Goal: Task Accomplishment & Management: Use online tool/utility

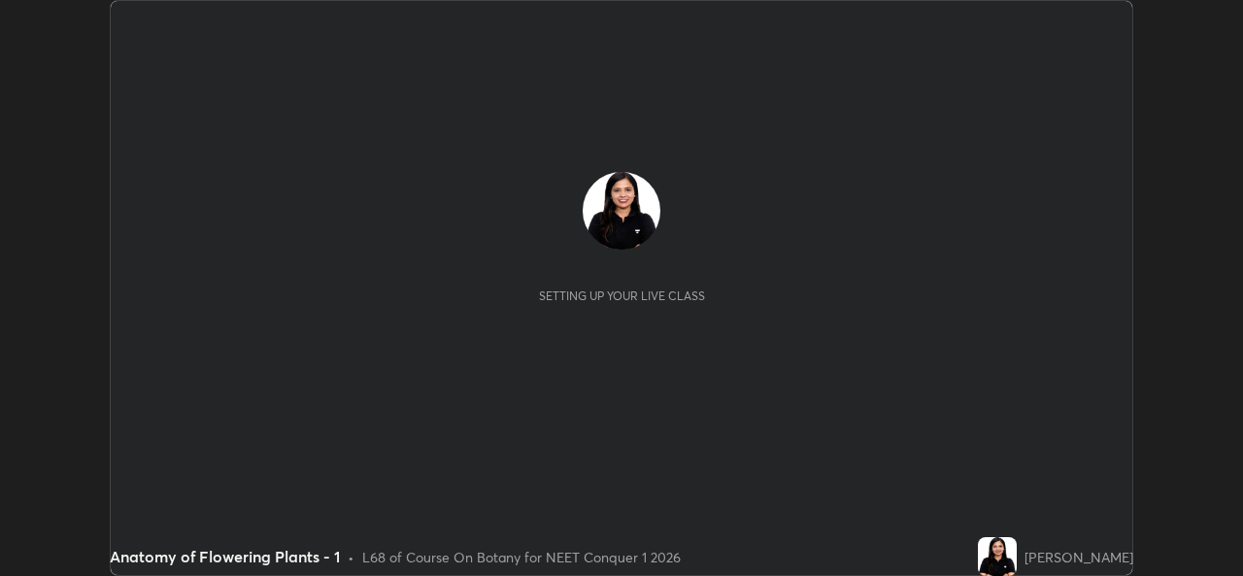
click at [1091, 23] on button "START CLASS" at bounding box center [1079, 19] width 87 height 23
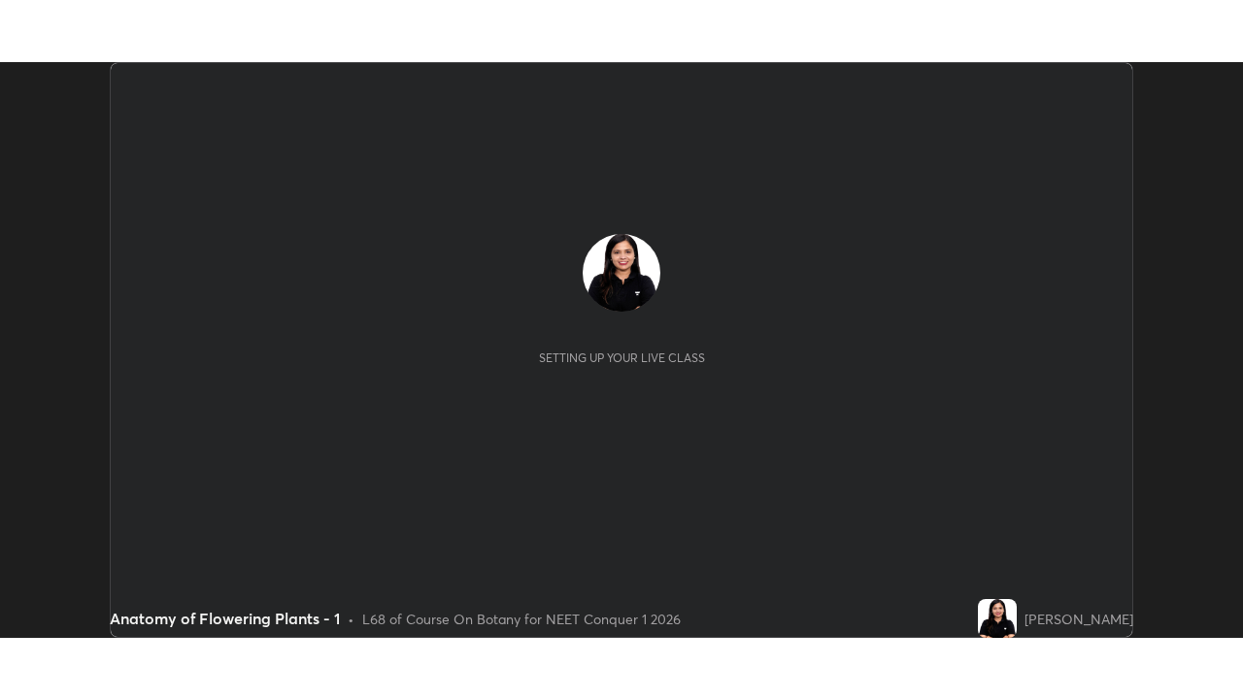
scroll to position [576, 1242]
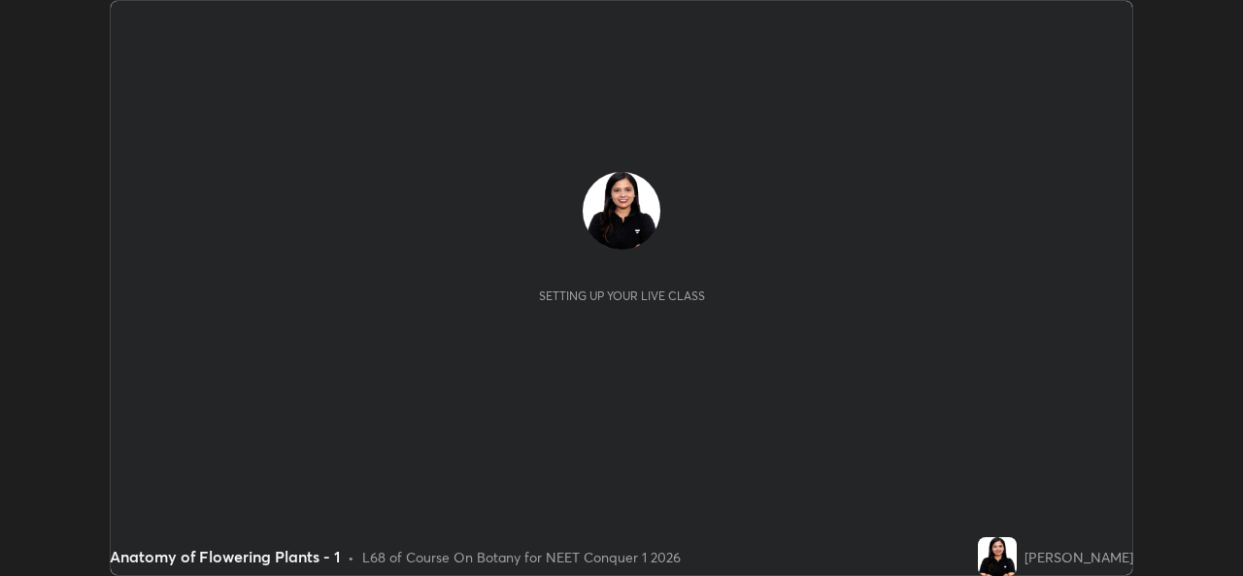
click at [1098, 23] on button "START CLASS" at bounding box center [1079, 19] width 87 height 23
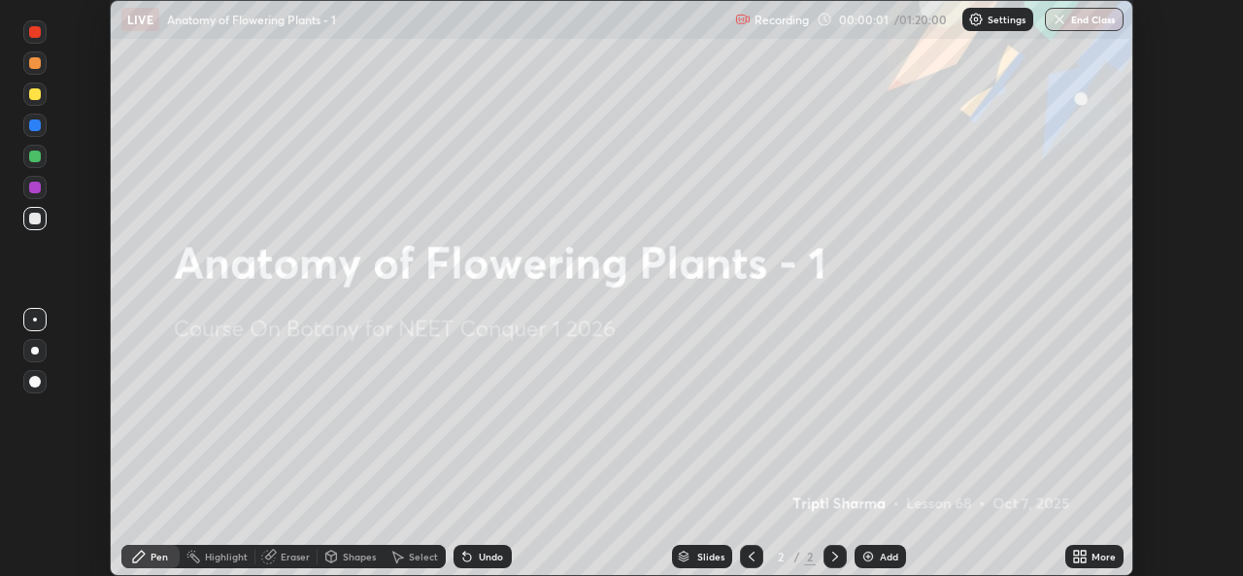
click at [1083, 559] on icon at bounding box center [1083, 559] width 5 height 5
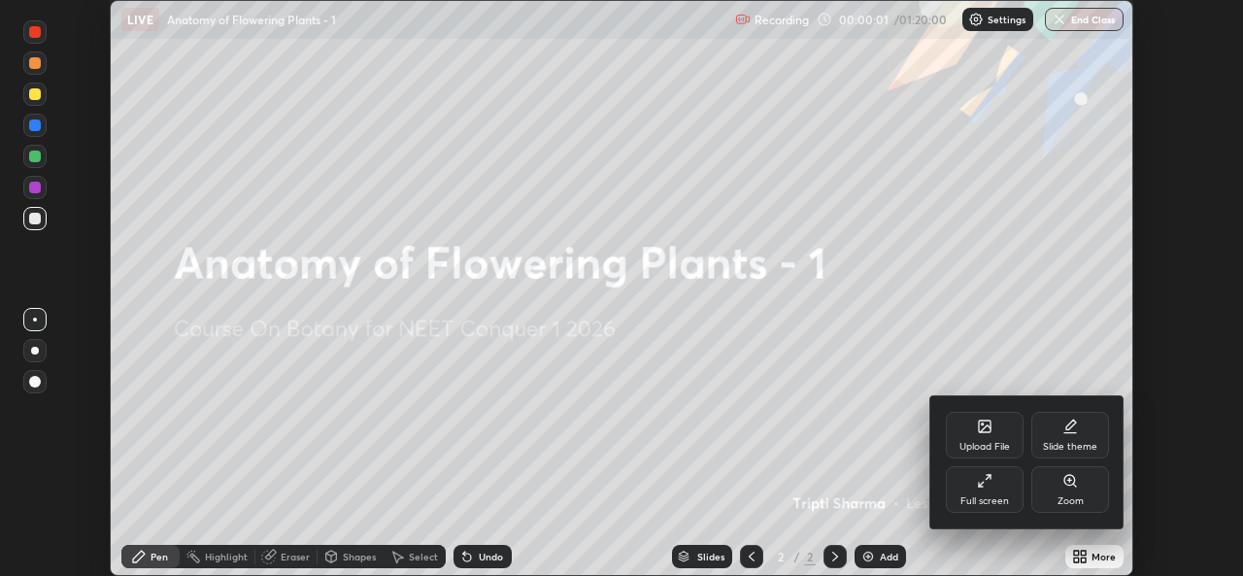
click at [998, 501] on div "Full screen" at bounding box center [985, 501] width 49 height 10
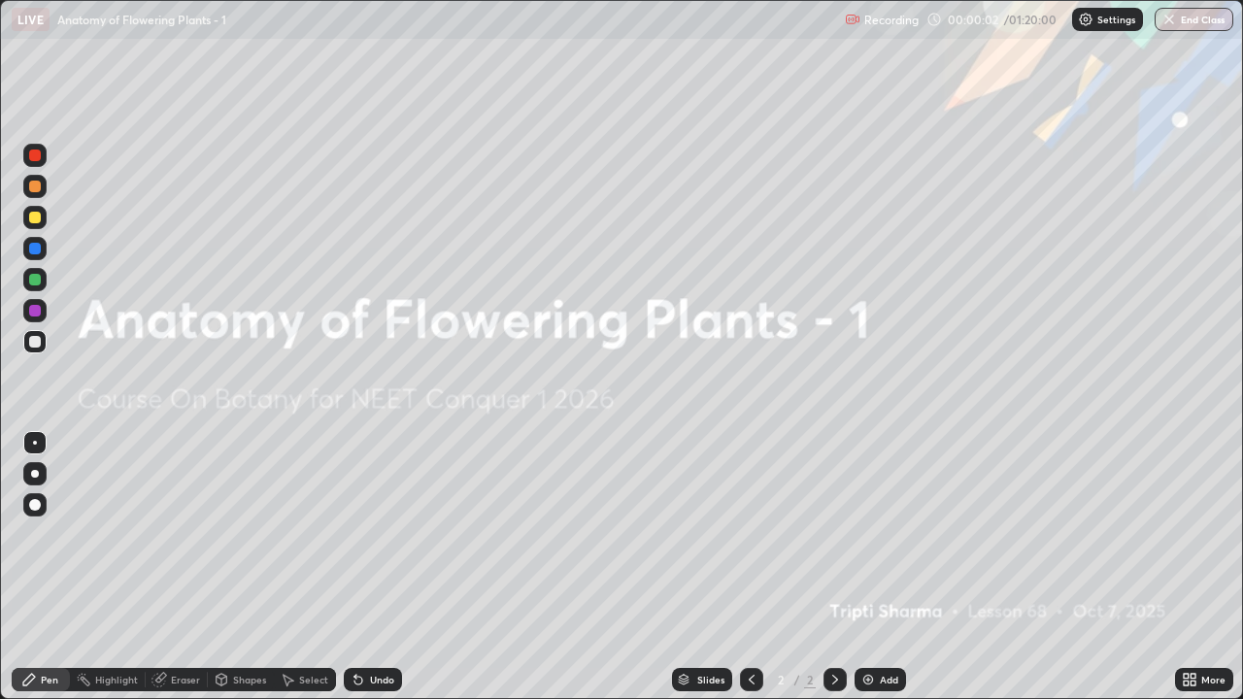
scroll to position [699, 1243]
click at [1087, 26] on img at bounding box center [1086, 20] width 16 height 16
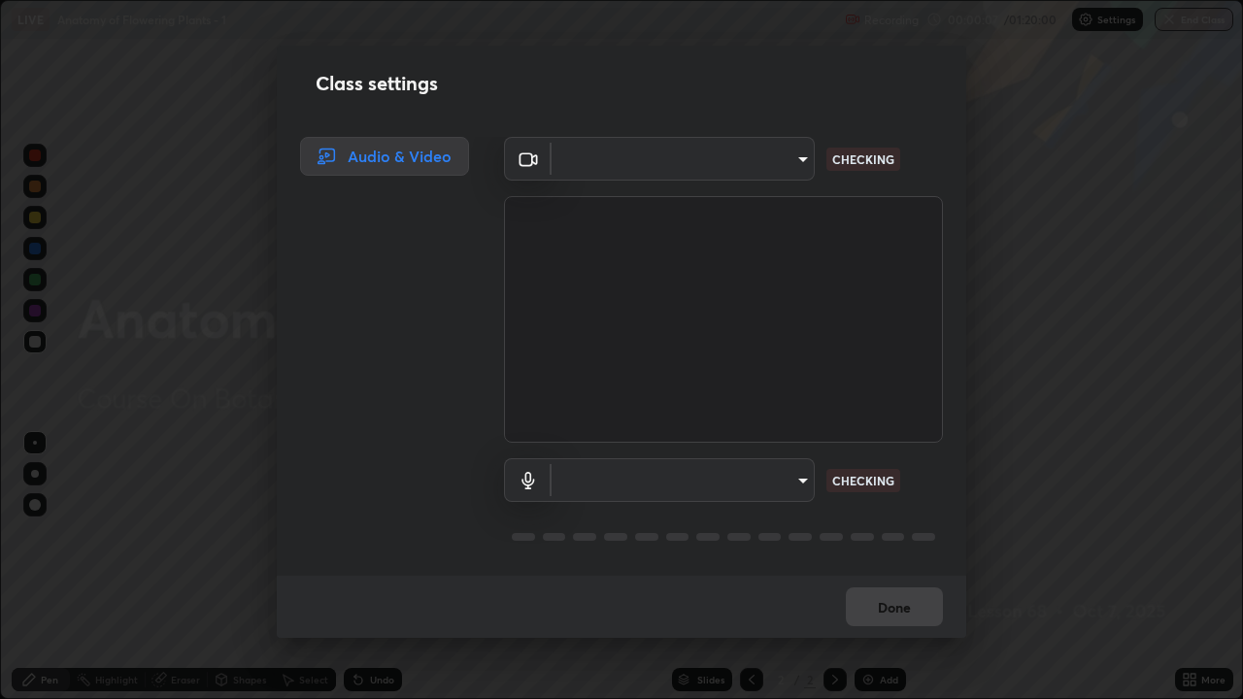
click at [1137, 575] on div "Class settings Audio & Video ​ CHECKING ​ CHECKING Done" at bounding box center [621, 349] width 1243 height 699
type input "a83bb134842fd6c46cae91b6313aa5efba961fee809e7364c6ef7c36ed00ea69"
type input "1096ec1564036cbcf0e9abd5aaef12808ae7e2dc0601459cd77712751889dd54"
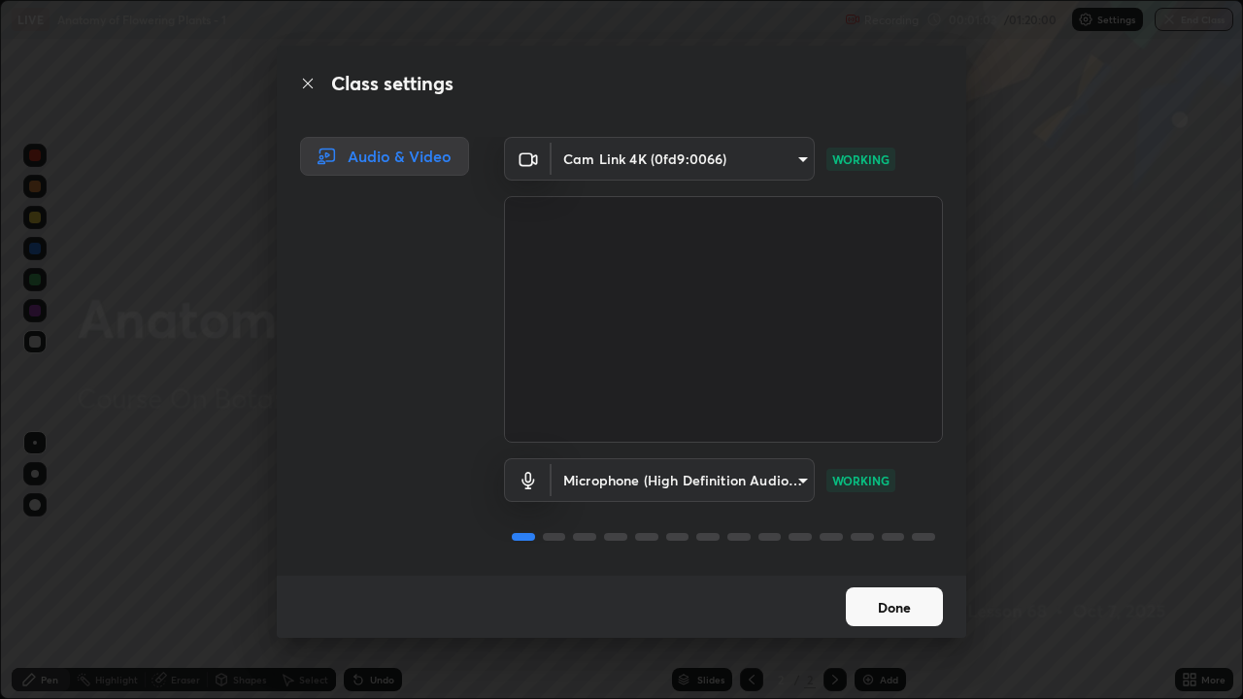
click at [913, 575] on button "Done" at bounding box center [894, 607] width 97 height 39
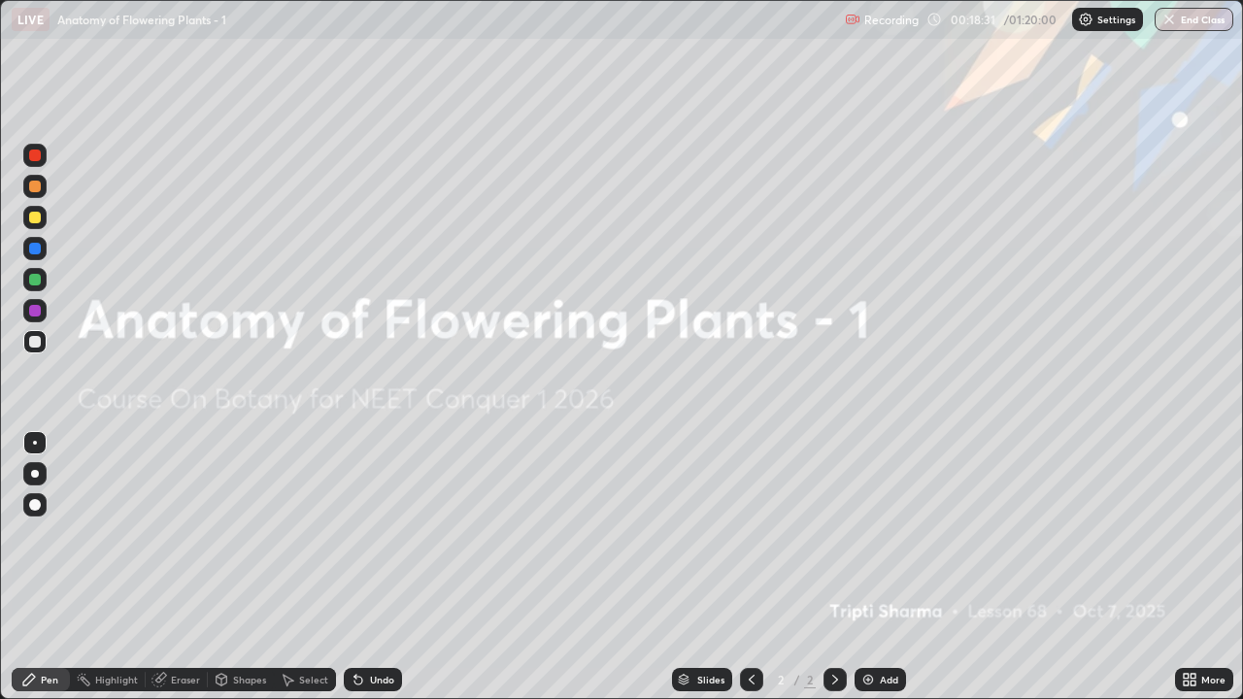
click at [880, 575] on div "Add" at bounding box center [889, 680] width 18 height 10
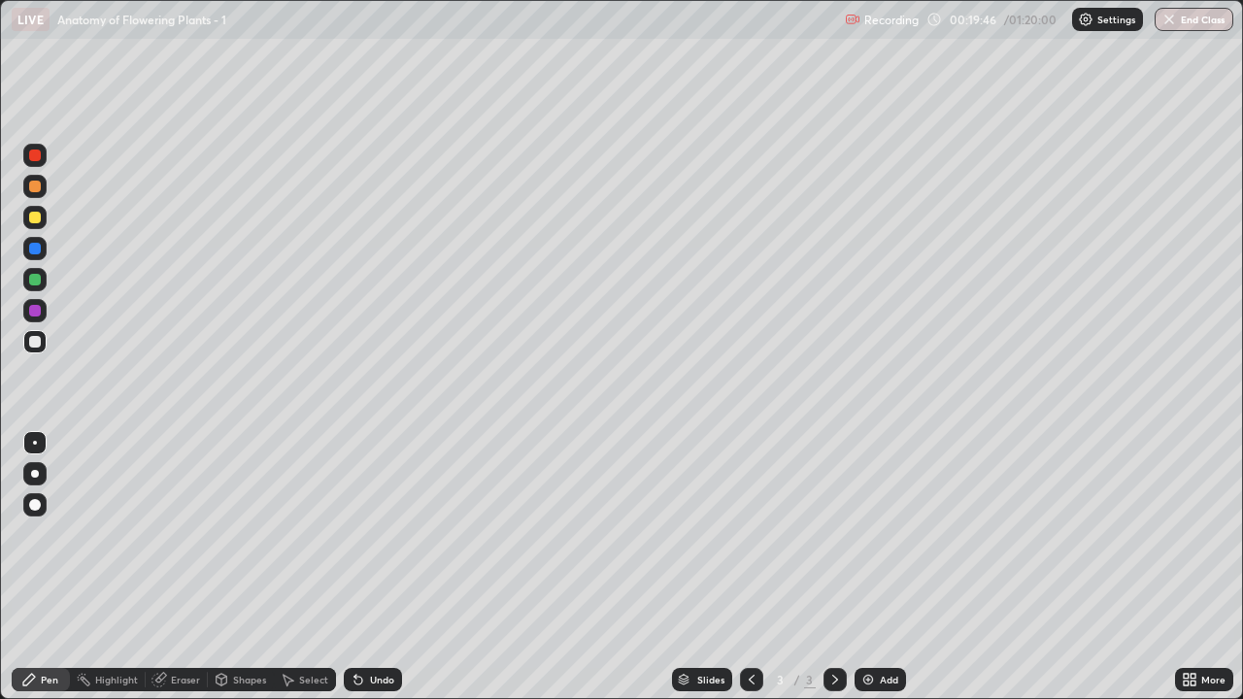
click at [243, 575] on div "Shapes" at bounding box center [249, 680] width 33 height 10
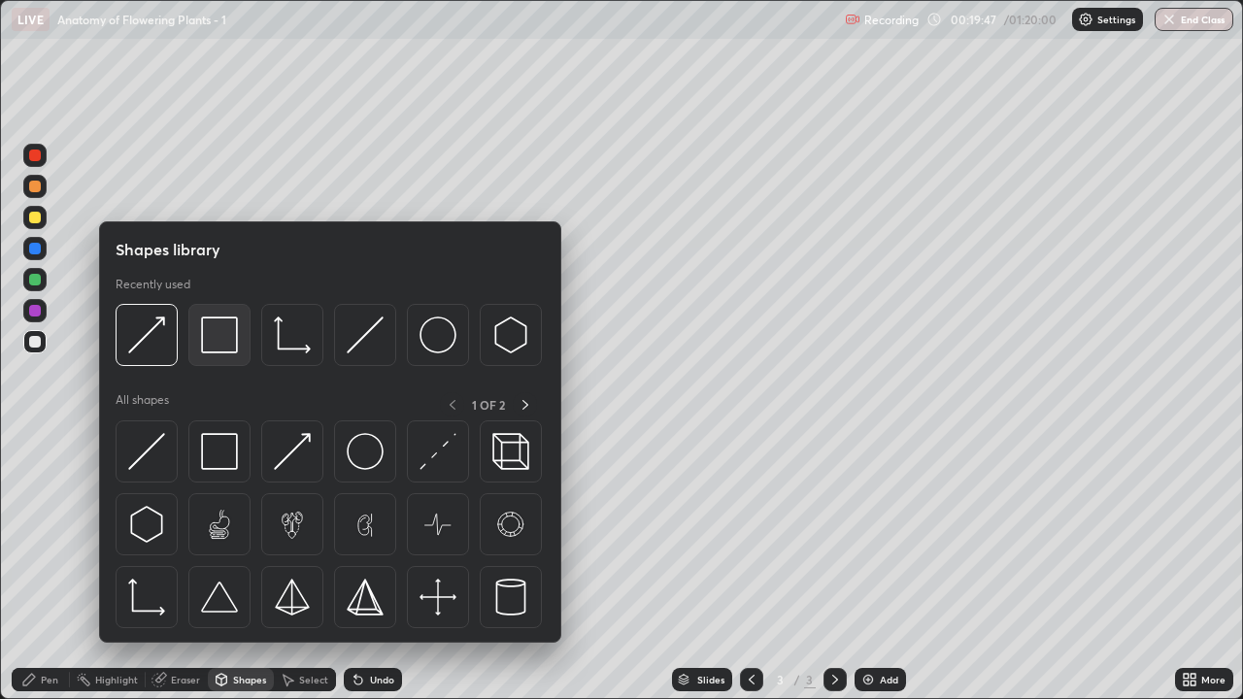
click at [232, 359] on div at bounding box center [219, 335] width 62 height 62
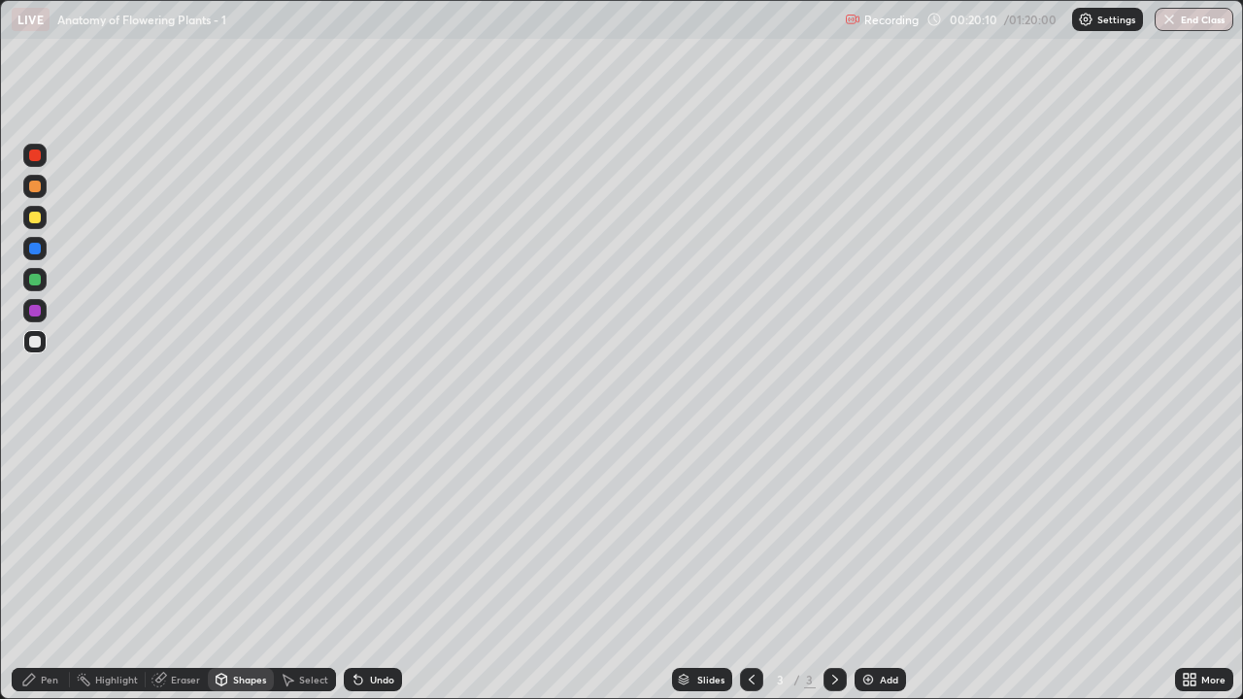
click at [877, 575] on div "Add" at bounding box center [880, 679] width 51 height 23
click at [65, 575] on div "Pen" at bounding box center [41, 679] width 58 height 23
click at [36, 509] on div at bounding box center [35, 505] width 12 height 12
click at [37, 285] on div at bounding box center [35, 280] width 12 height 12
click at [726, 575] on div "Slides" at bounding box center [702, 679] width 60 height 23
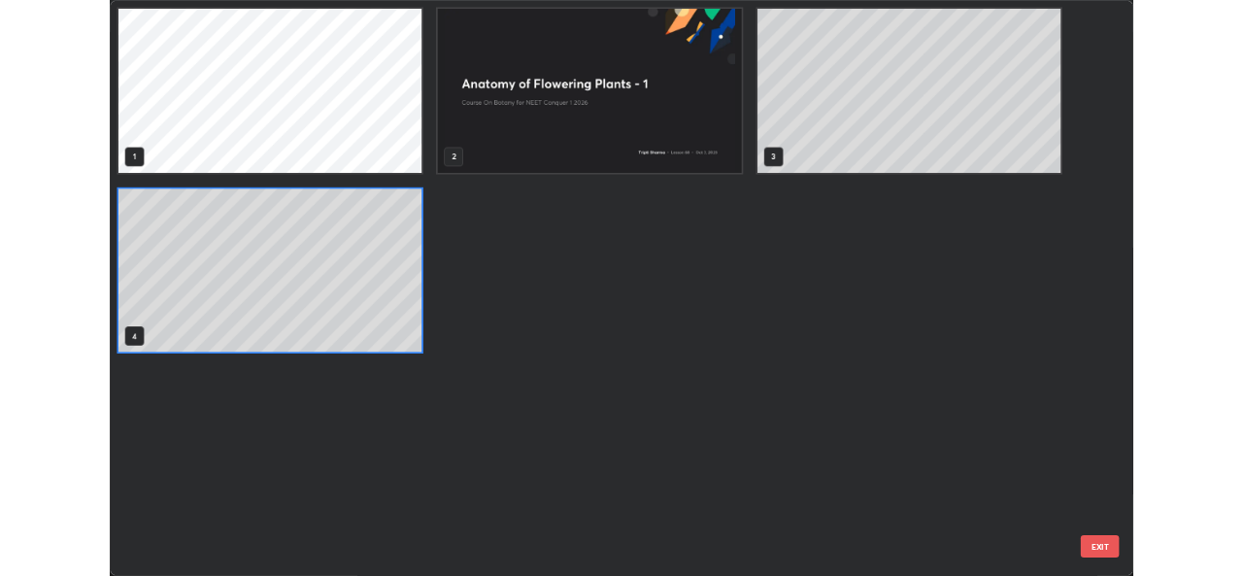
scroll to position [691, 1231]
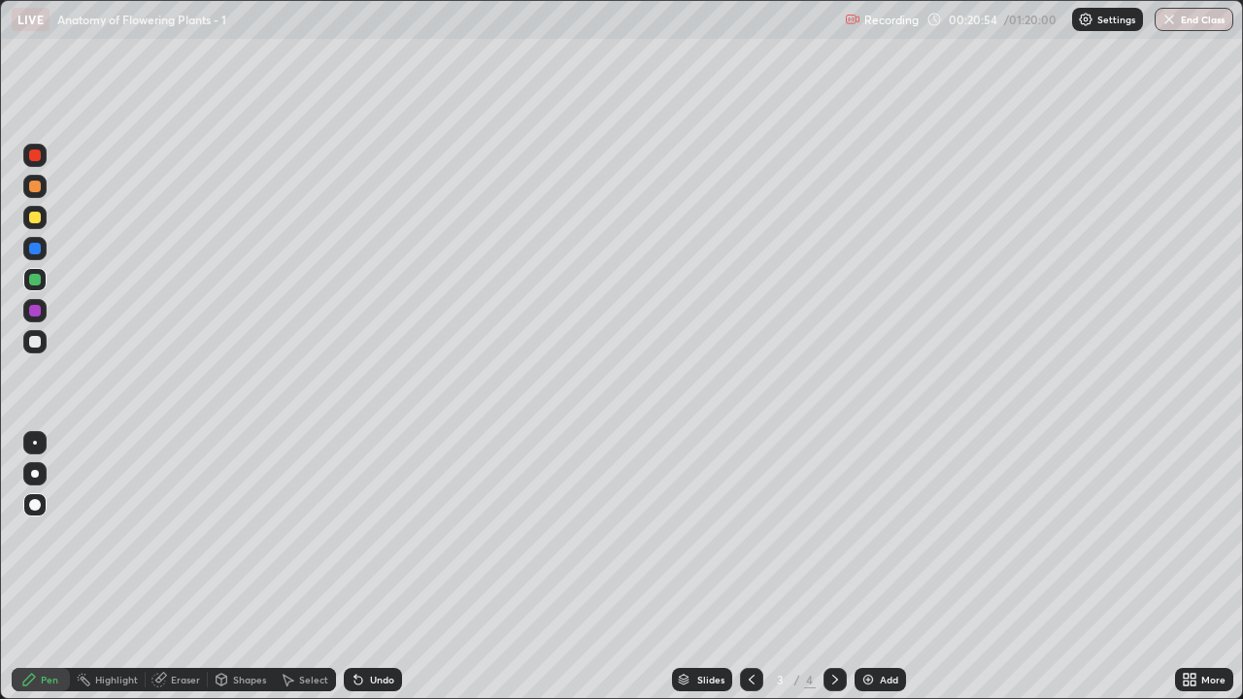
click at [833, 575] on icon at bounding box center [835, 680] width 16 height 16
click at [750, 575] on icon at bounding box center [752, 680] width 16 height 16
click at [39, 338] on div at bounding box center [35, 342] width 12 height 12
click at [34, 285] on div at bounding box center [35, 280] width 12 height 12
click at [355, 575] on icon at bounding box center [358, 681] width 8 height 8
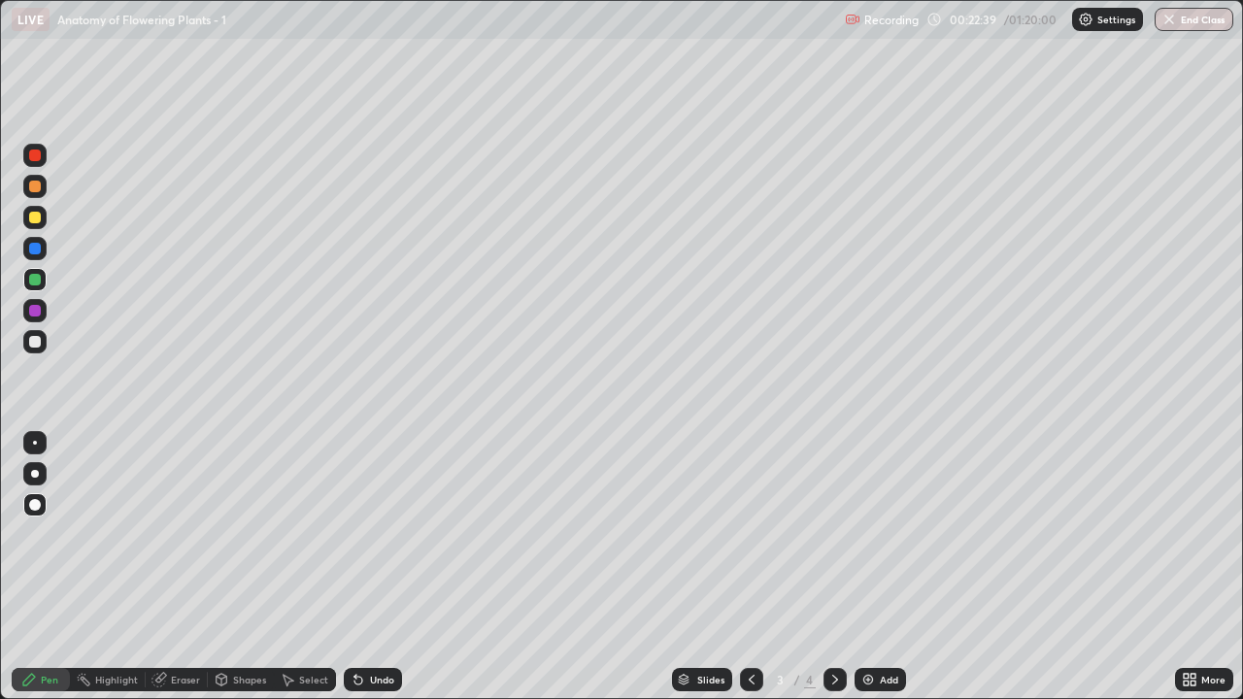
click at [355, 575] on icon at bounding box center [358, 681] width 8 height 8
click at [35, 474] on div at bounding box center [35, 474] width 8 height 8
click at [46, 342] on div at bounding box center [34, 341] width 23 height 23
click at [38, 225] on div at bounding box center [34, 217] width 23 height 23
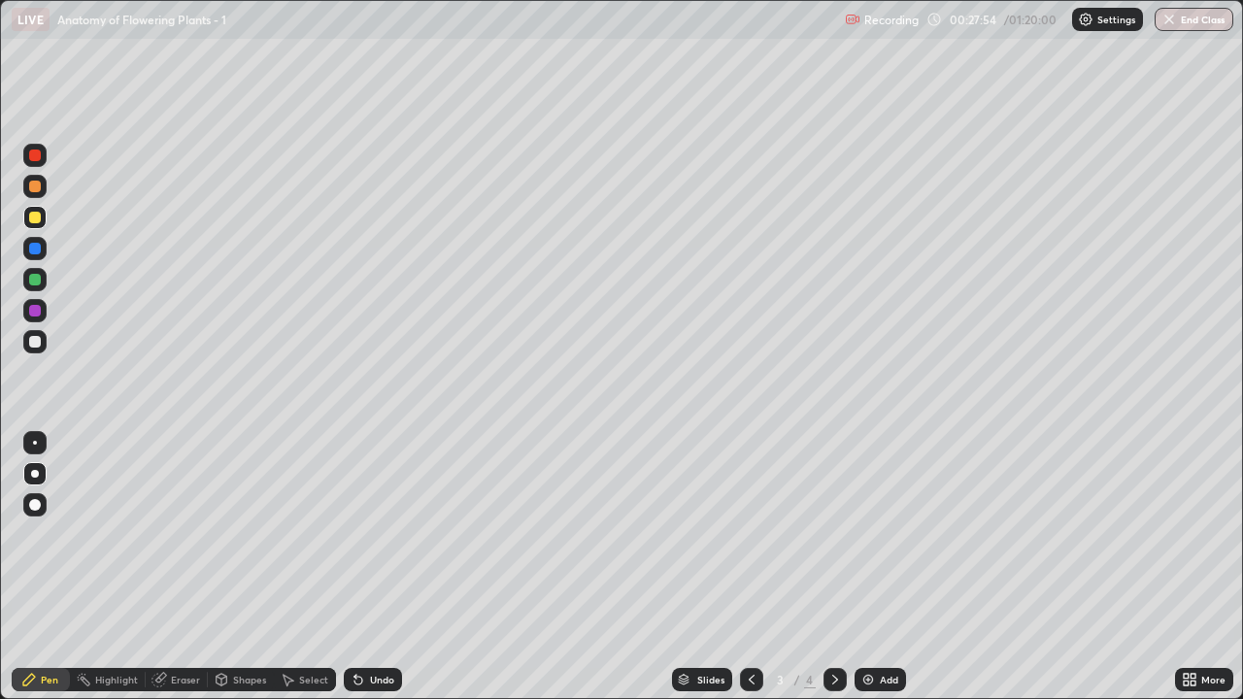
click at [836, 575] on icon at bounding box center [835, 680] width 16 height 16
click at [177, 575] on div "Eraser" at bounding box center [177, 679] width 62 height 23
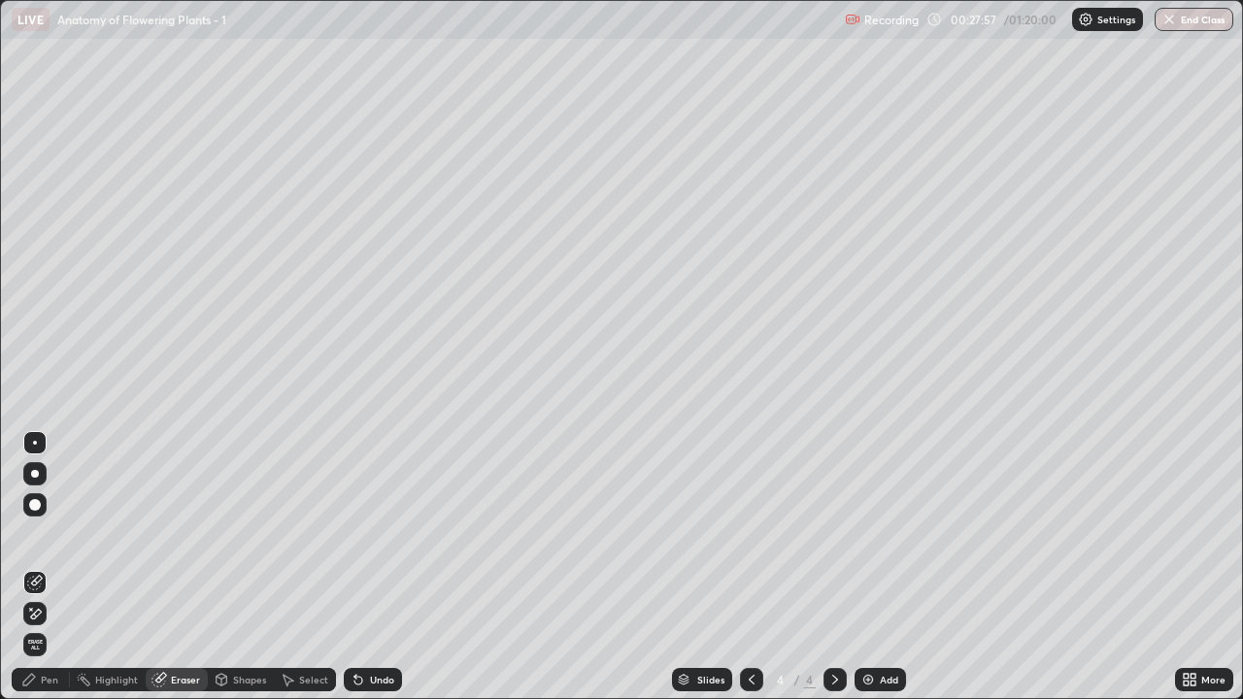
click at [35, 575] on span "Erase all" at bounding box center [34, 645] width 21 height 12
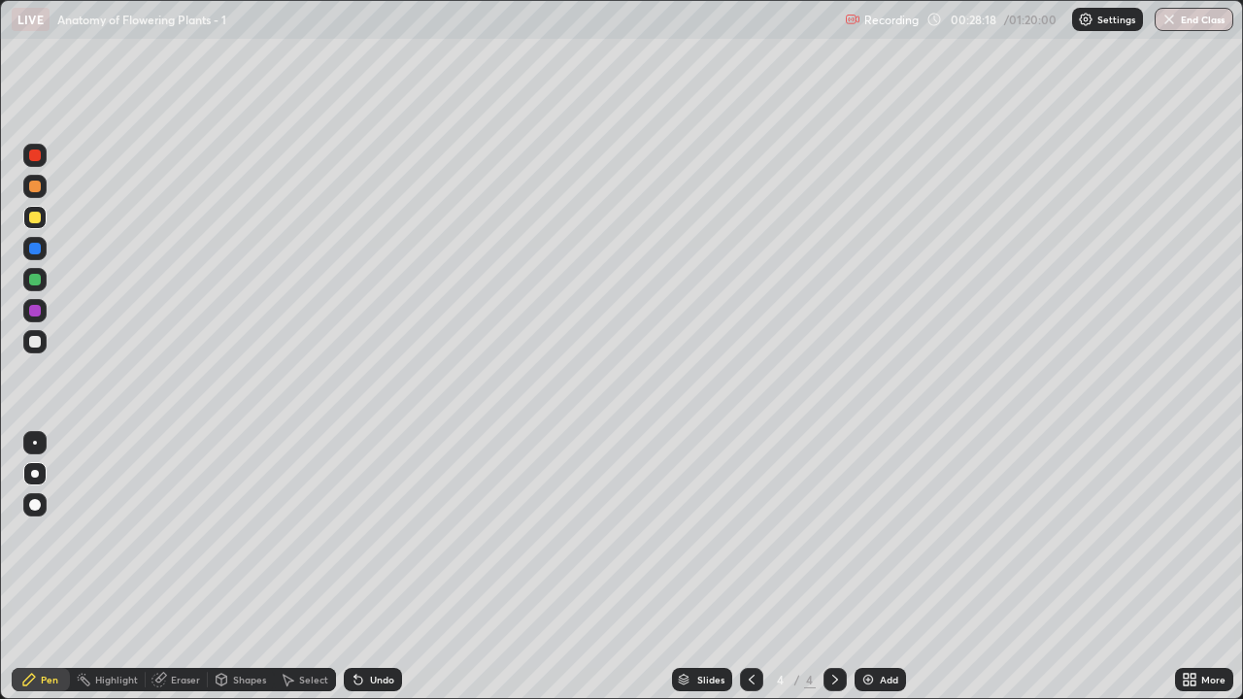
click at [39, 353] on div at bounding box center [34, 341] width 23 height 23
click at [35, 219] on div at bounding box center [35, 218] width 12 height 12
click at [374, 575] on div "Undo" at bounding box center [373, 679] width 58 height 23
click at [385, 575] on div "Undo" at bounding box center [373, 679] width 58 height 23
click at [46, 346] on div at bounding box center [34, 341] width 23 height 23
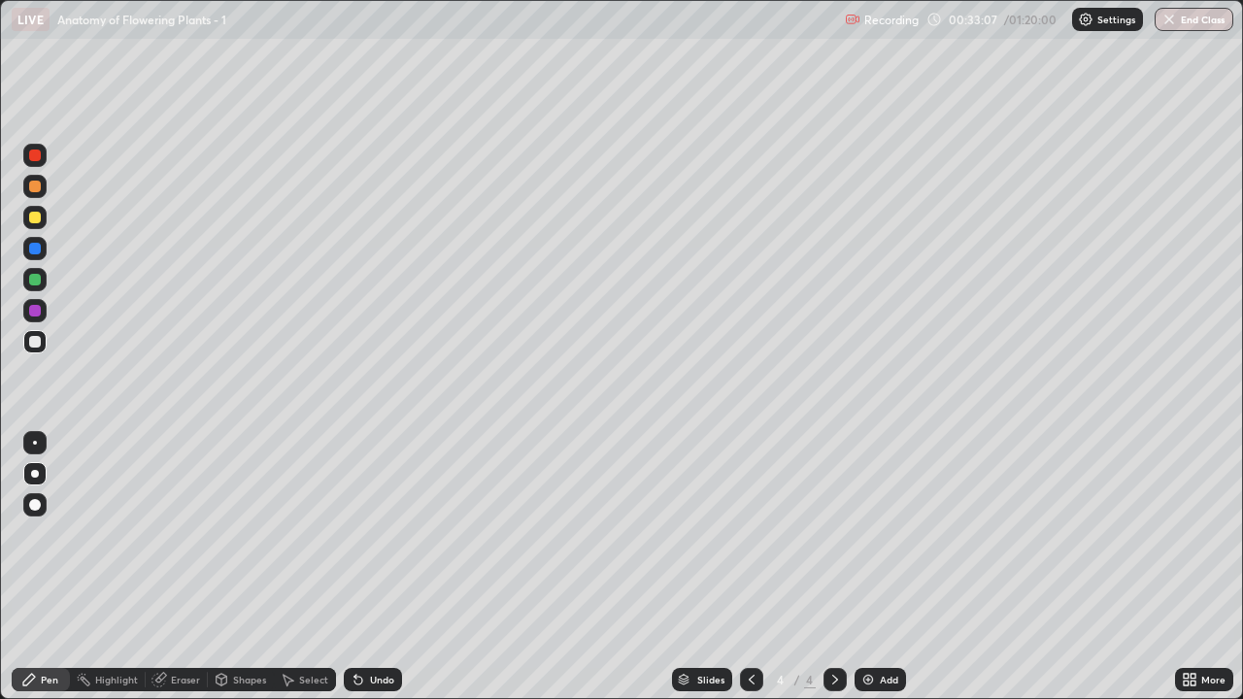
click at [1193, 575] on icon at bounding box center [1193, 683] width 5 height 5
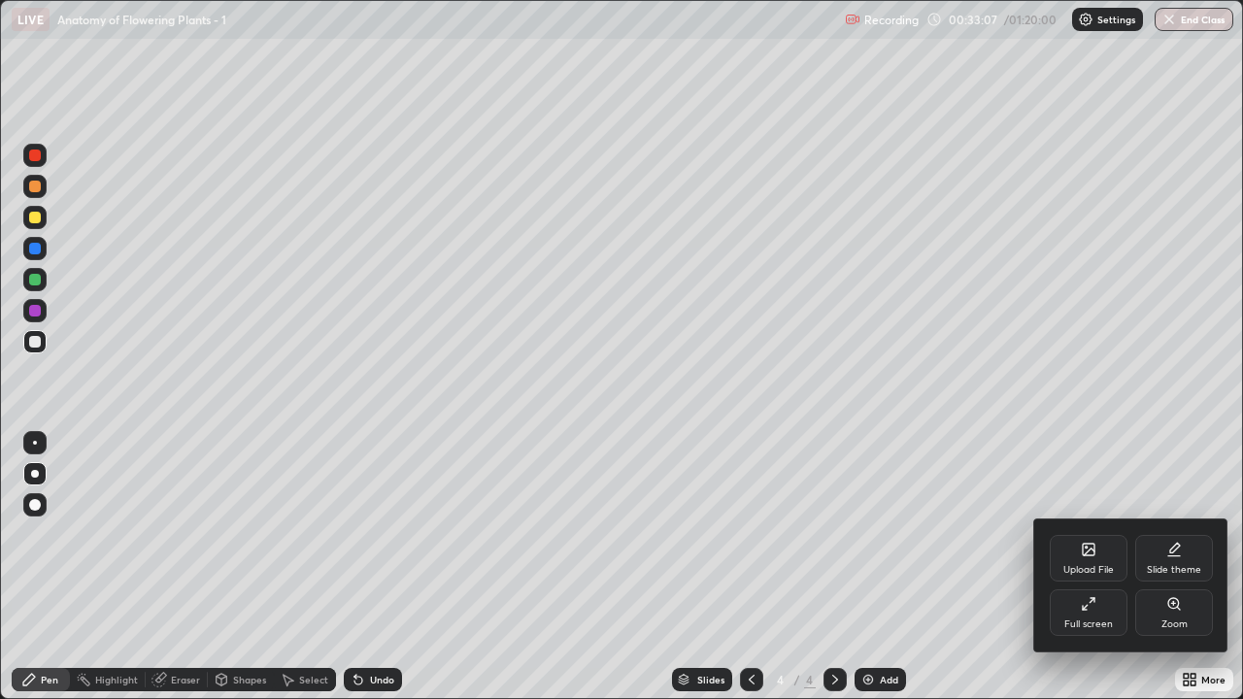
click at [1096, 575] on div "Full screen" at bounding box center [1088, 625] width 49 height 10
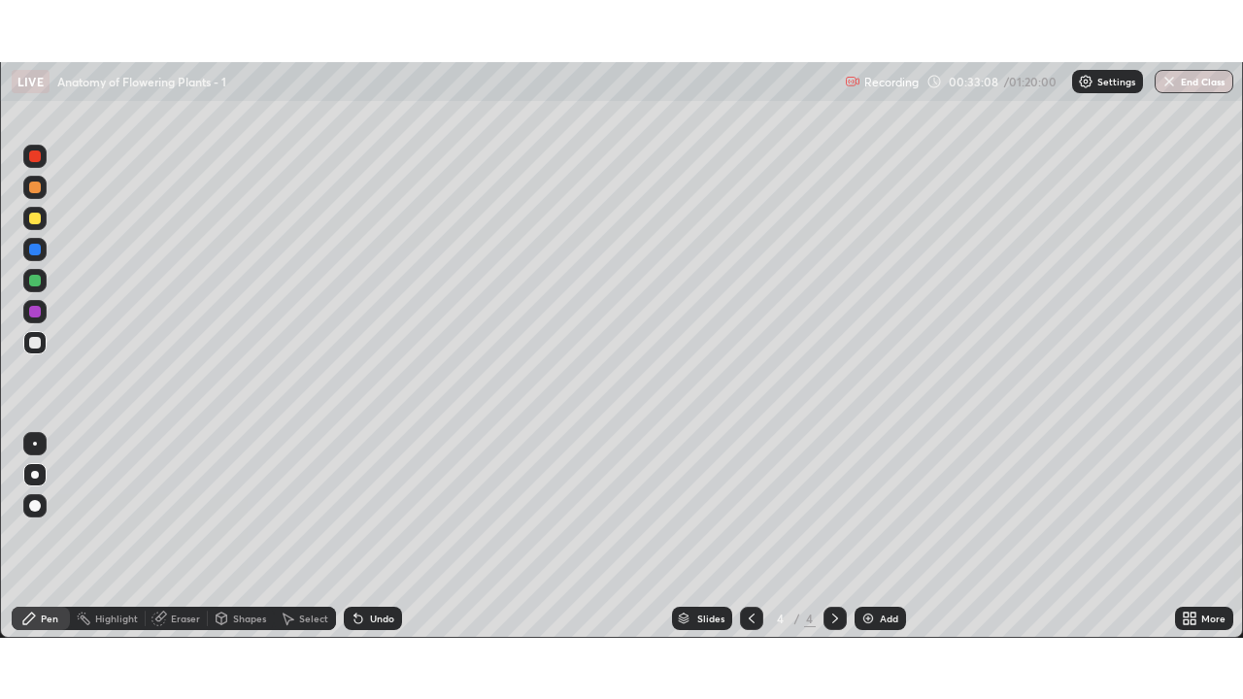
scroll to position [96543, 95875]
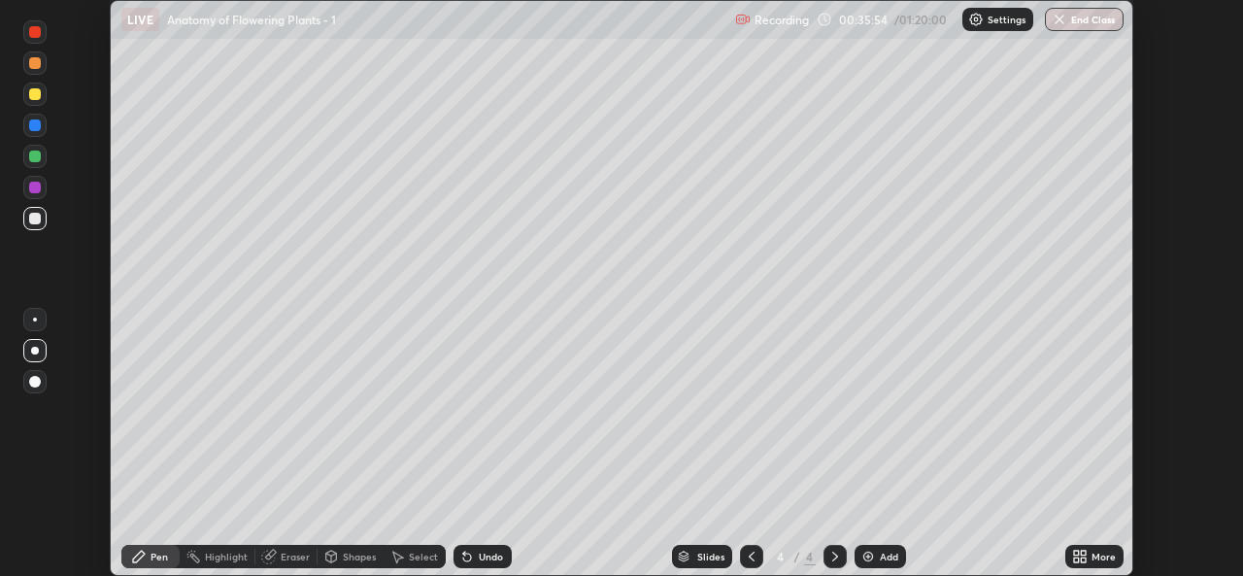
click at [1083, 553] on icon at bounding box center [1083, 553] width 5 height 5
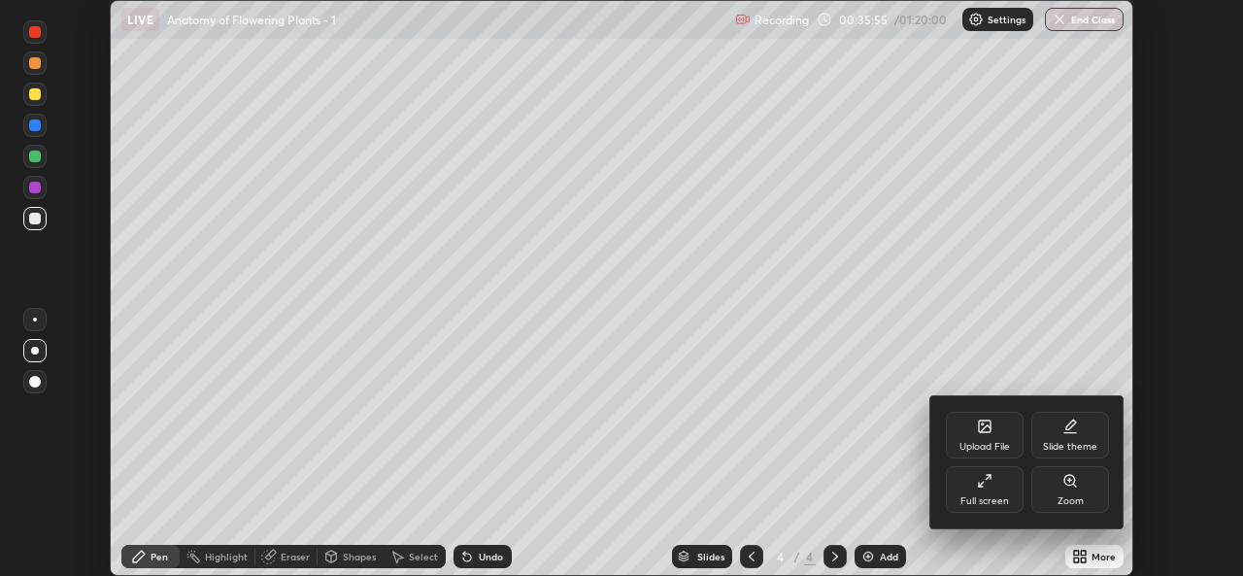
click at [1004, 484] on div "Full screen" at bounding box center [985, 489] width 78 height 47
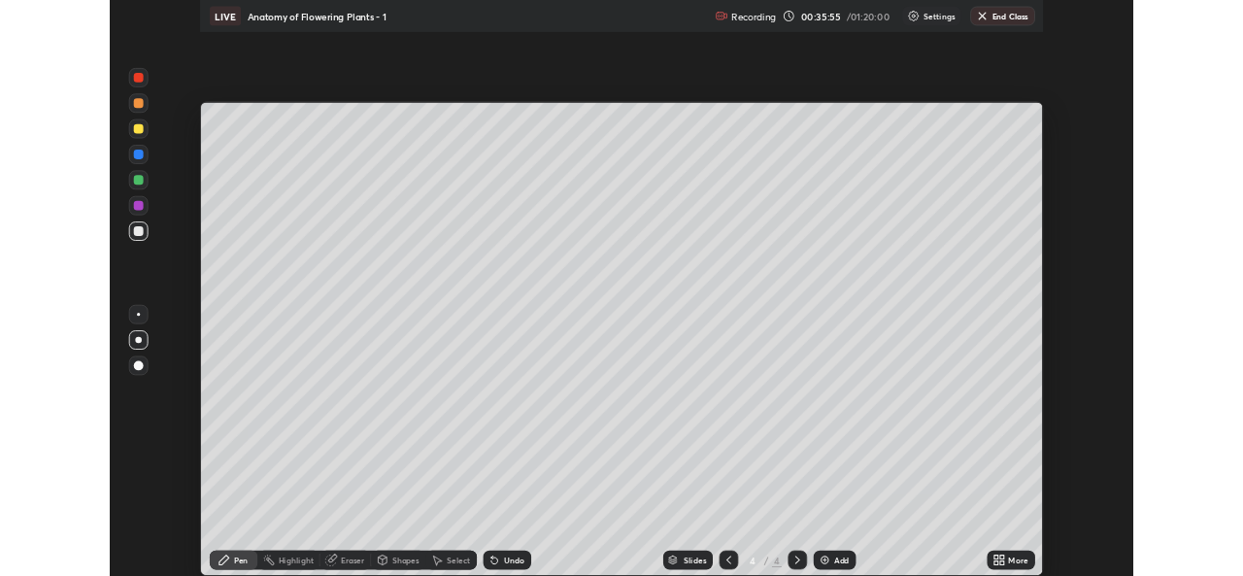
scroll to position [699, 1243]
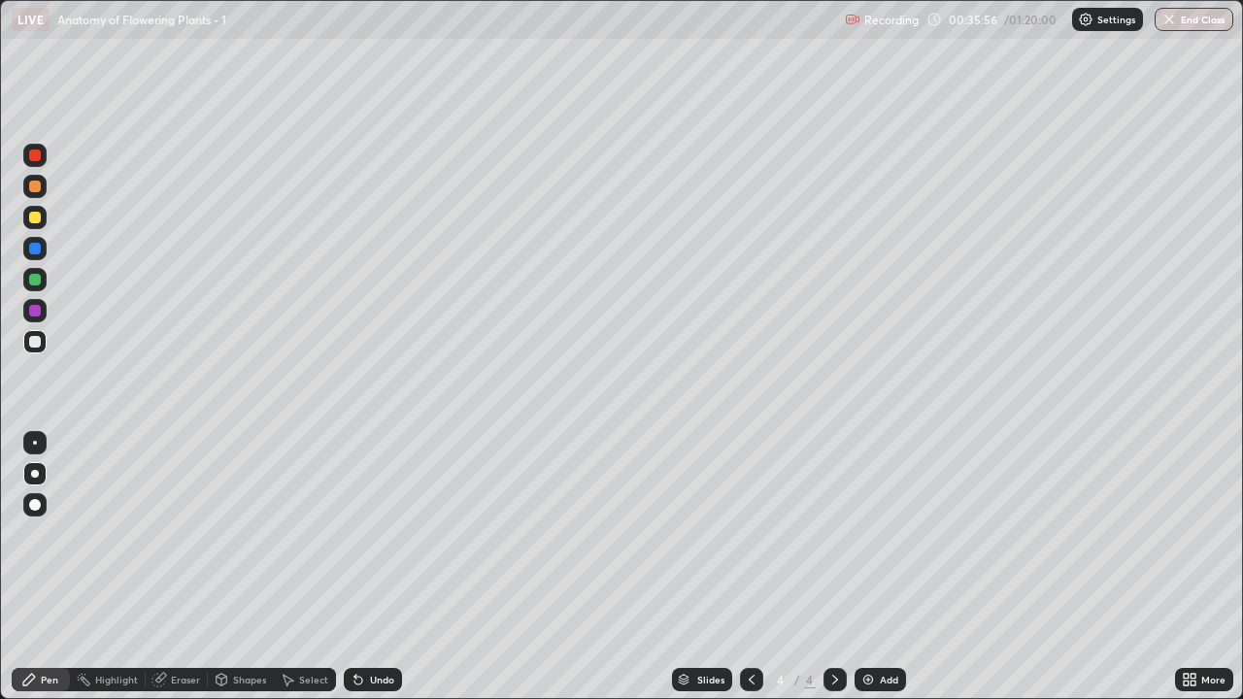
click at [888, 575] on div "Add" at bounding box center [889, 680] width 18 height 10
click at [39, 194] on div at bounding box center [34, 186] width 23 height 23
click at [35, 343] on div at bounding box center [35, 342] width 12 height 12
click at [370, 575] on div "Undo" at bounding box center [382, 680] width 24 height 10
click at [38, 197] on div at bounding box center [34, 186] width 23 height 23
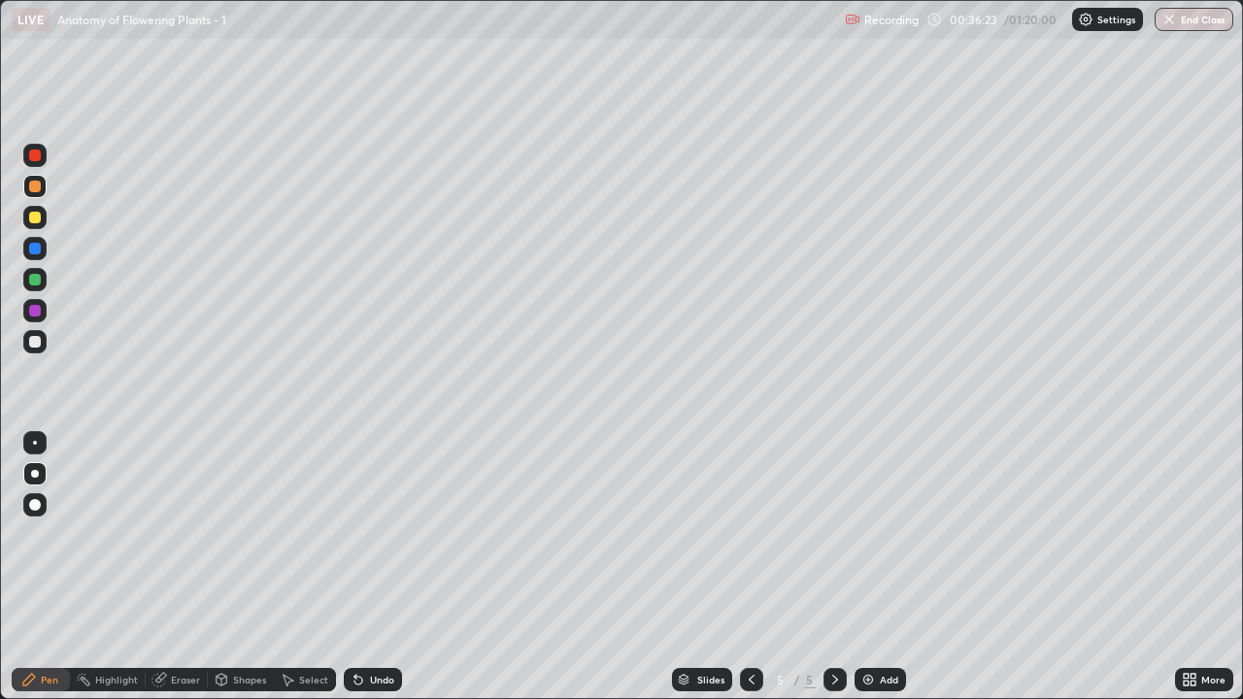
click at [42, 348] on div at bounding box center [34, 341] width 23 height 23
click at [750, 575] on icon at bounding box center [752, 680] width 16 height 16
click at [832, 575] on icon at bounding box center [835, 680] width 16 height 16
click at [880, 575] on div "Add" at bounding box center [889, 680] width 18 height 10
click at [35, 186] on div at bounding box center [35, 187] width 12 height 12
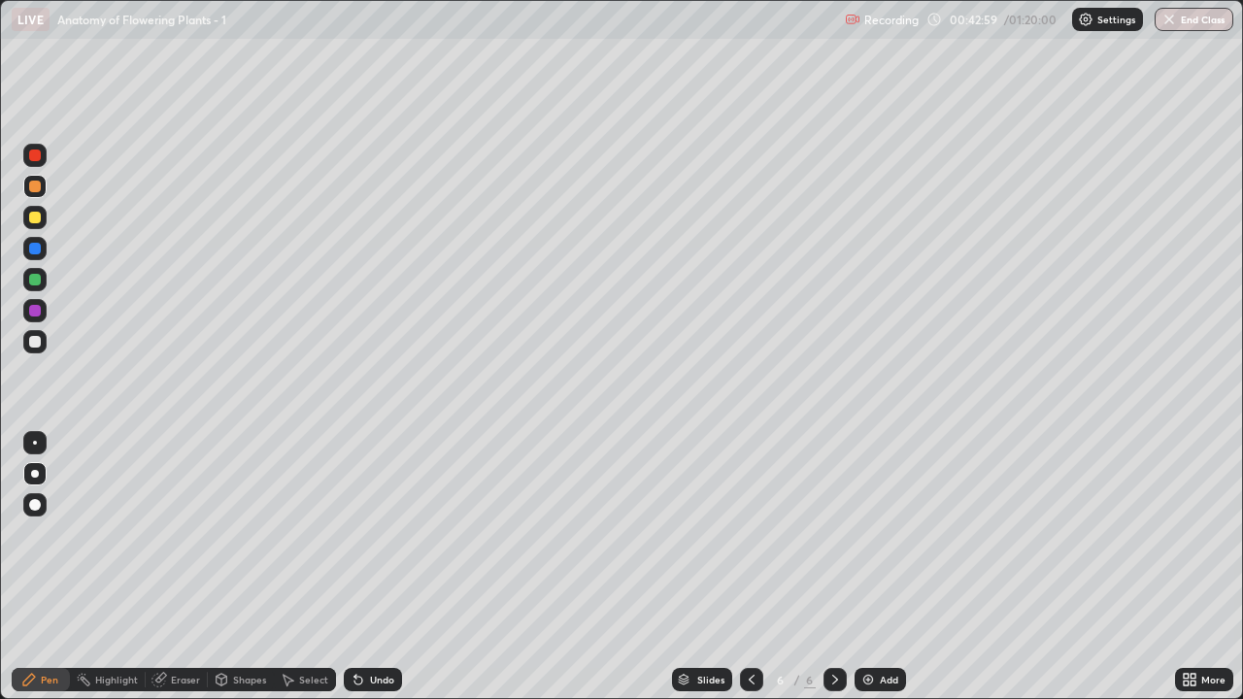
click at [35, 507] on div at bounding box center [35, 505] width 12 height 12
click at [33, 339] on div at bounding box center [35, 342] width 12 height 12
click at [385, 575] on div "Undo" at bounding box center [373, 679] width 58 height 23
click at [372, 575] on div "Undo" at bounding box center [382, 680] width 24 height 10
click at [371, 575] on div "Undo" at bounding box center [382, 680] width 24 height 10
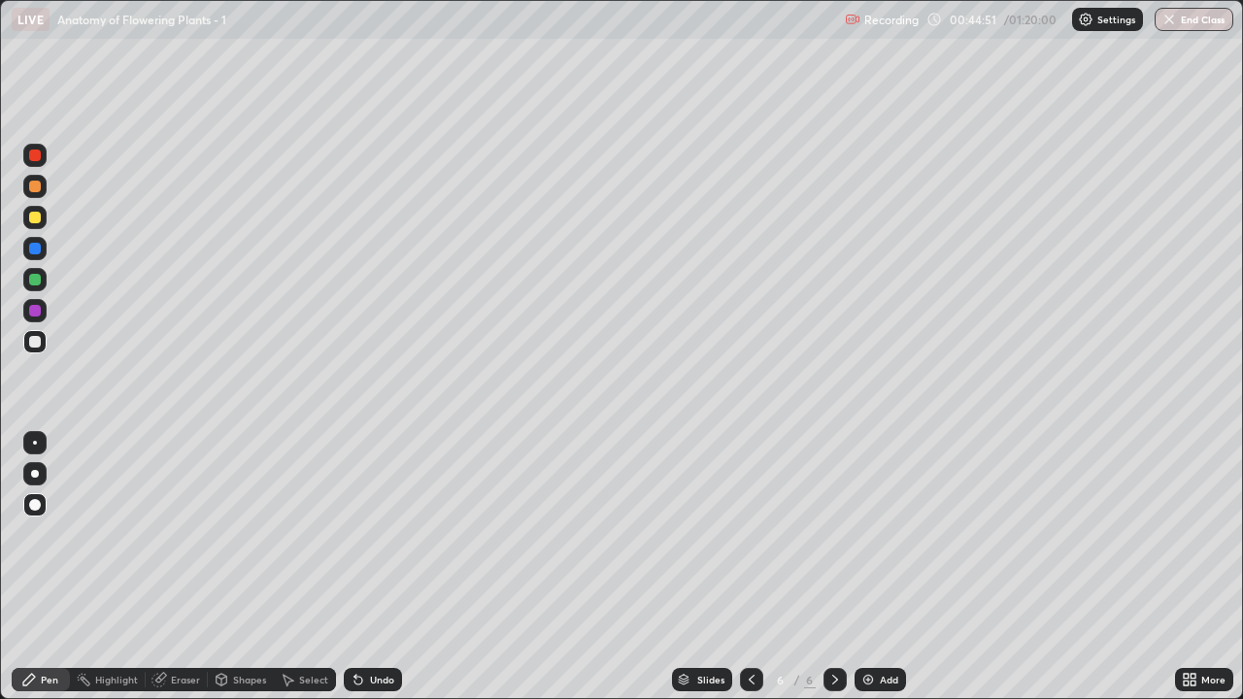
click at [870, 575] on img at bounding box center [868, 680] width 16 height 16
click at [35, 189] on div at bounding box center [35, 187] width 12 height 12
click at [36, 213] on div at bounding box center [35, 218] width 12 height 12
click at [35, 343] on div at bounding box center [35, 342] width 12 height 12
click at [36, 341] on div at bounding box center [35, 342] width 12 height 12
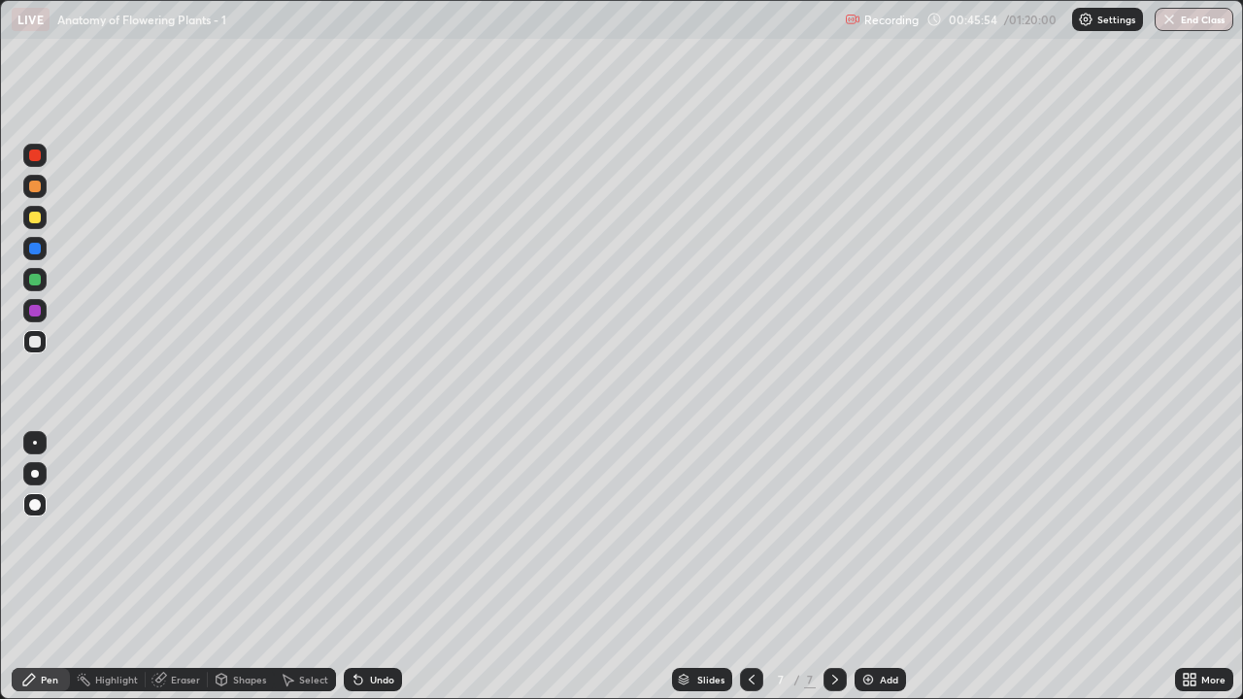
click at [38, 278] on div at bounding box center [35, 280] width 12 height 12
click at [388, 575] on div "Undo" at bounding box center [373, 679] width 58 height 23
click at [38, 340] on div at bounding box center [35, 342] width 12 height 12
click at [885, 575] on div "Add" at bounding box center [889, 680] width 18 height 10
click at [31, 220] on div at bounding box center [35, 218] width 12 height 12
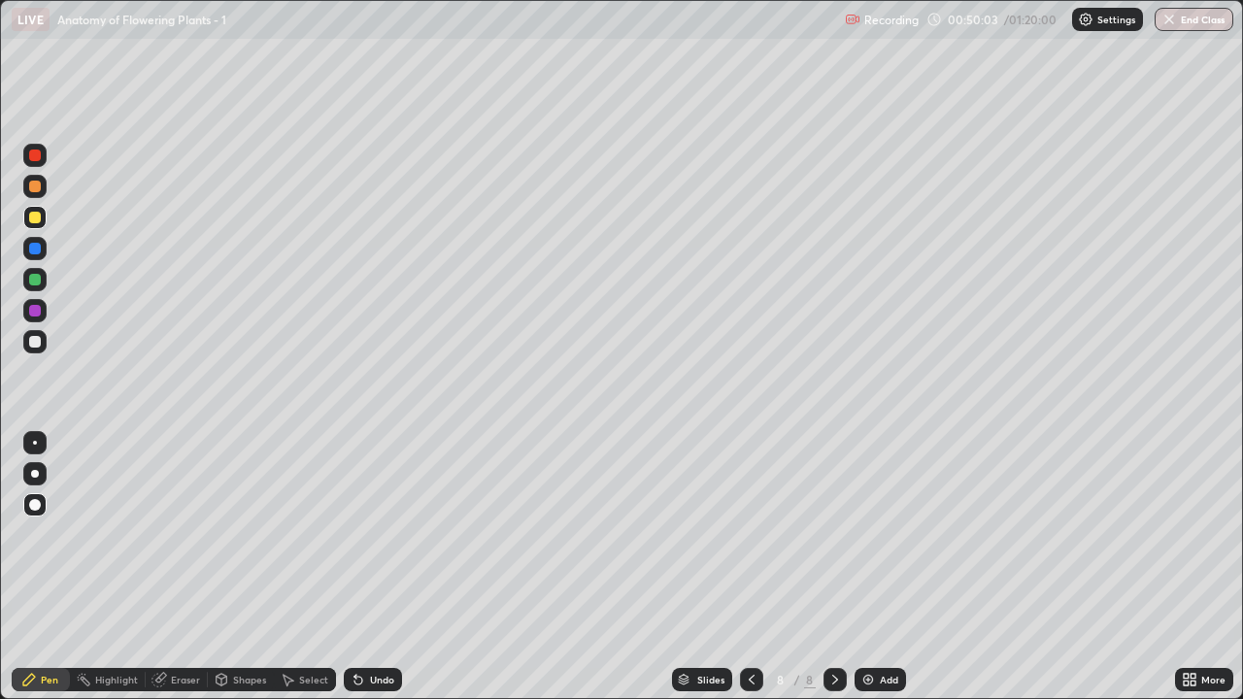
click at [37, 336] on div at bounding box center [35, 342] width 12 height 12
click at [36, 276] on div at bounding box center [35, 280] width 12 height 12
click at [38, 342] on div at bounding box center [35, 342] width 12 height 12
click at [354, 575] on icon at bounding box center [358, 681] width 8 height 8
click at [354, 575] on div "Undo" at bounding box center [373, 679] width 58 height 23
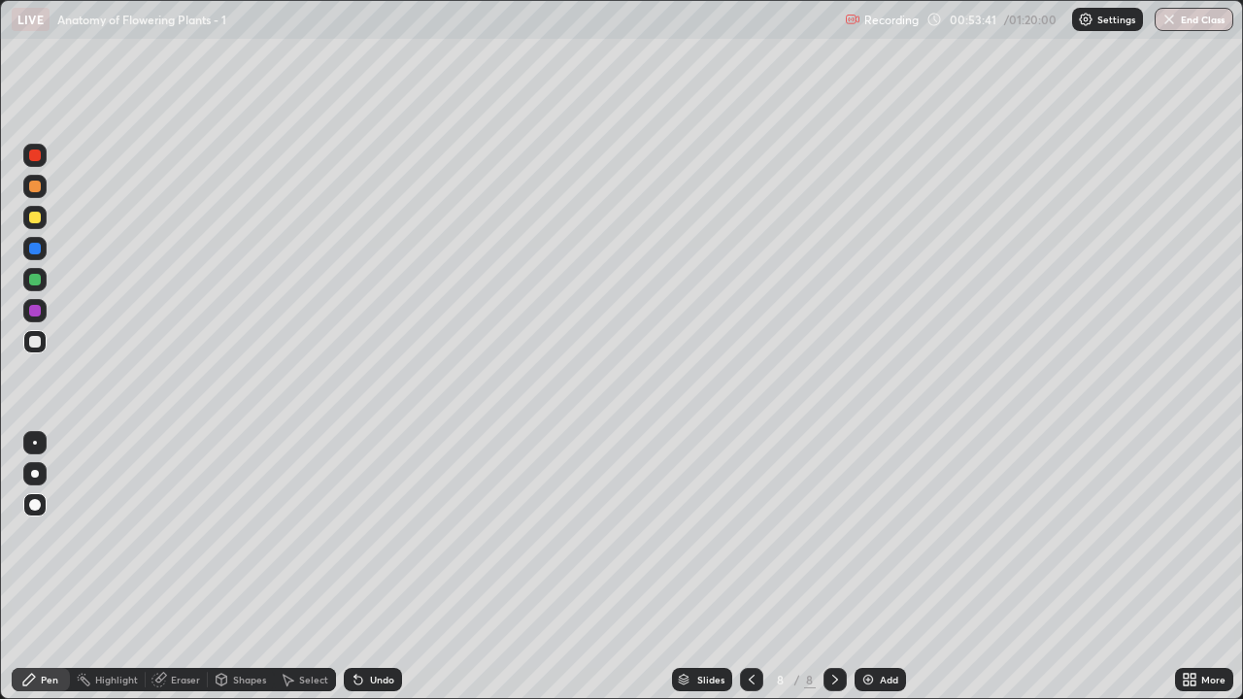
click at [355, 575] on icon at bounding box center [358, 681] width 8 height 8
click at [865, 575] on img at bounding box center [868, 680] width 16 height 16
click at [36, 219] on div at bounding box center [35, 218] width 12 height 12
click at [36, 190] on div at bounding box center [35, 187] width 12 height 12
click at [36, 344] on div at bounding box center [35, 342] width 12 height 12
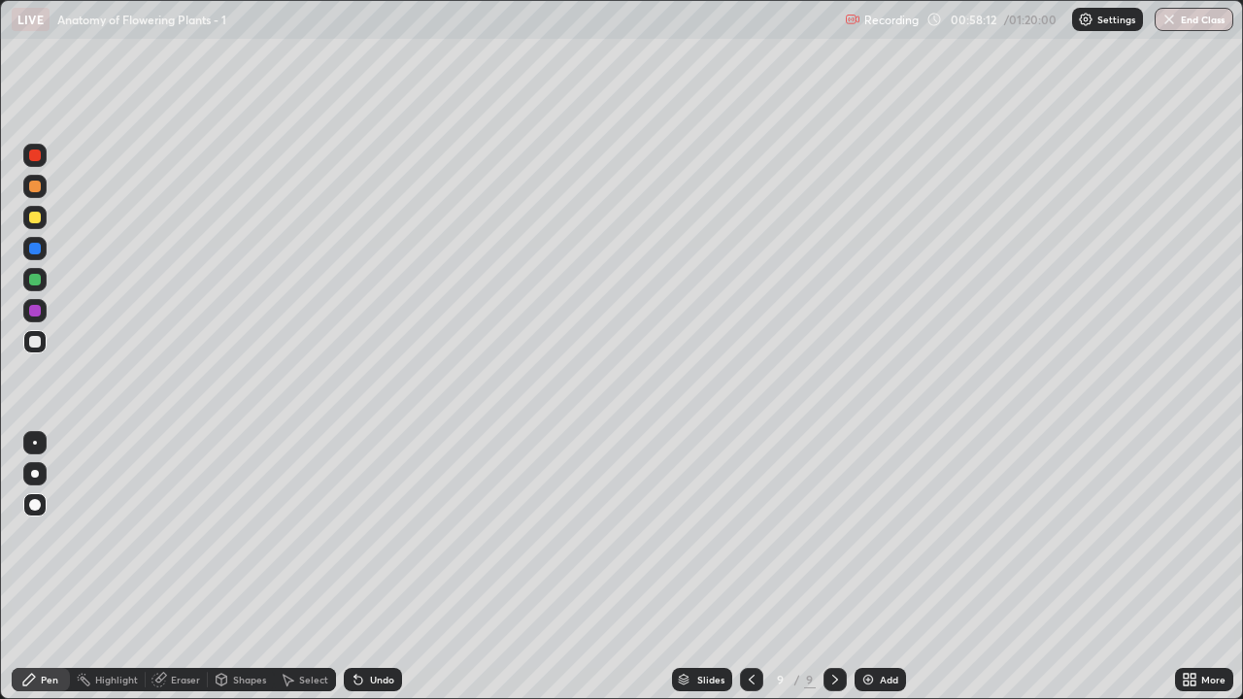
click at [881, 575] on div "Add" at bounding box center [880, 679] width 51 height 23
click at [36, 186] on div at bounding box center [35, 187] width 12 height 12
click at [35, 340] on div at bounding box center [35, 342] width 12 height 12
click at [184, 575] on div "Eraser" at bounding box center [185, 680] width 29 height 10
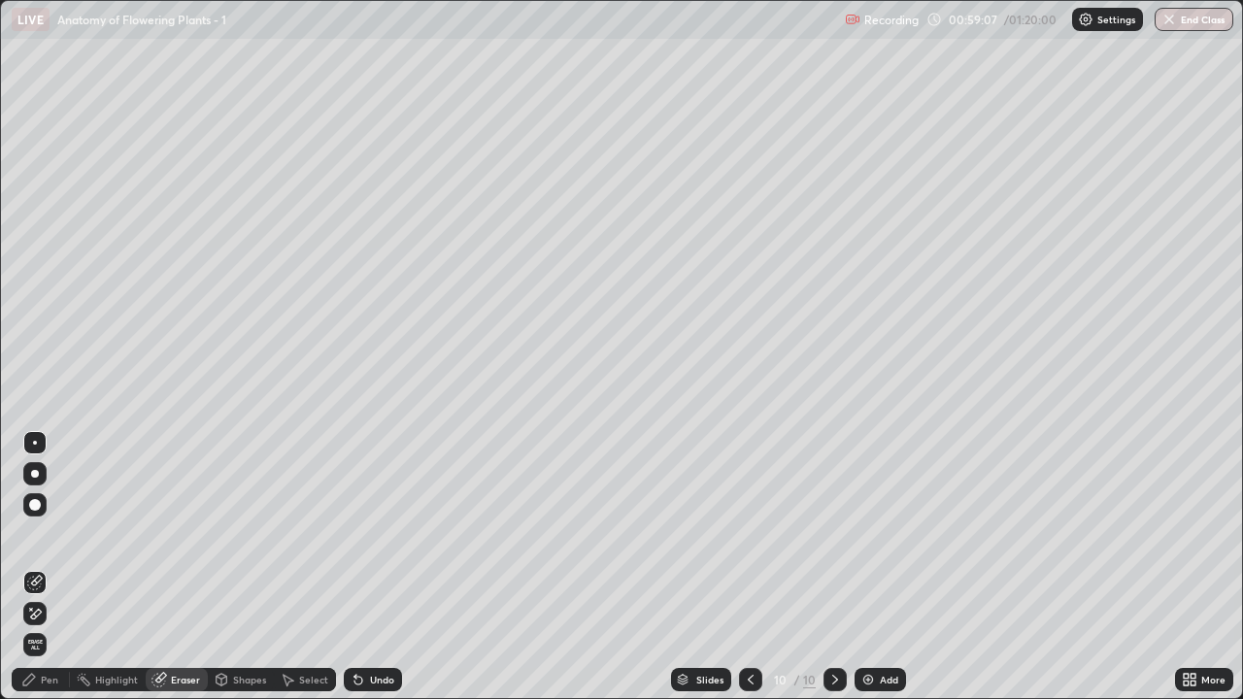
click at [46, 575] on div "Pen" at bounding box center [41, 679] width 58 height 23
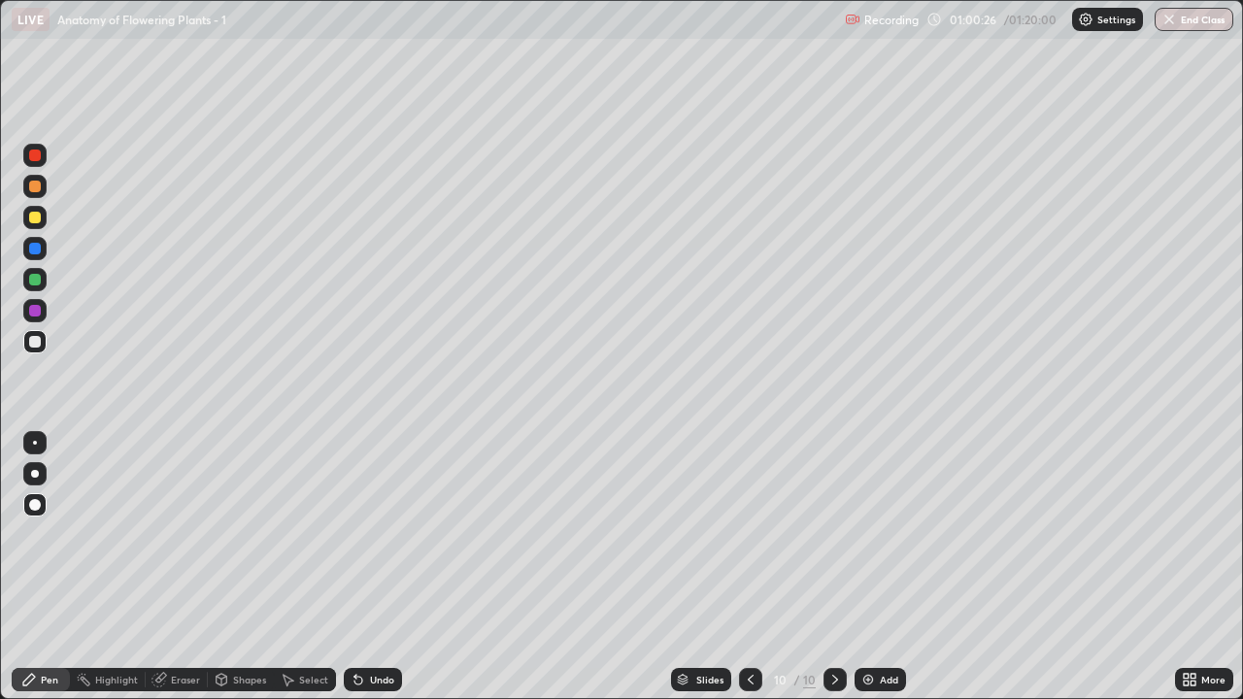
click at [1194, 575] on icon at bounding box center [1193, 683] width 5 height 5
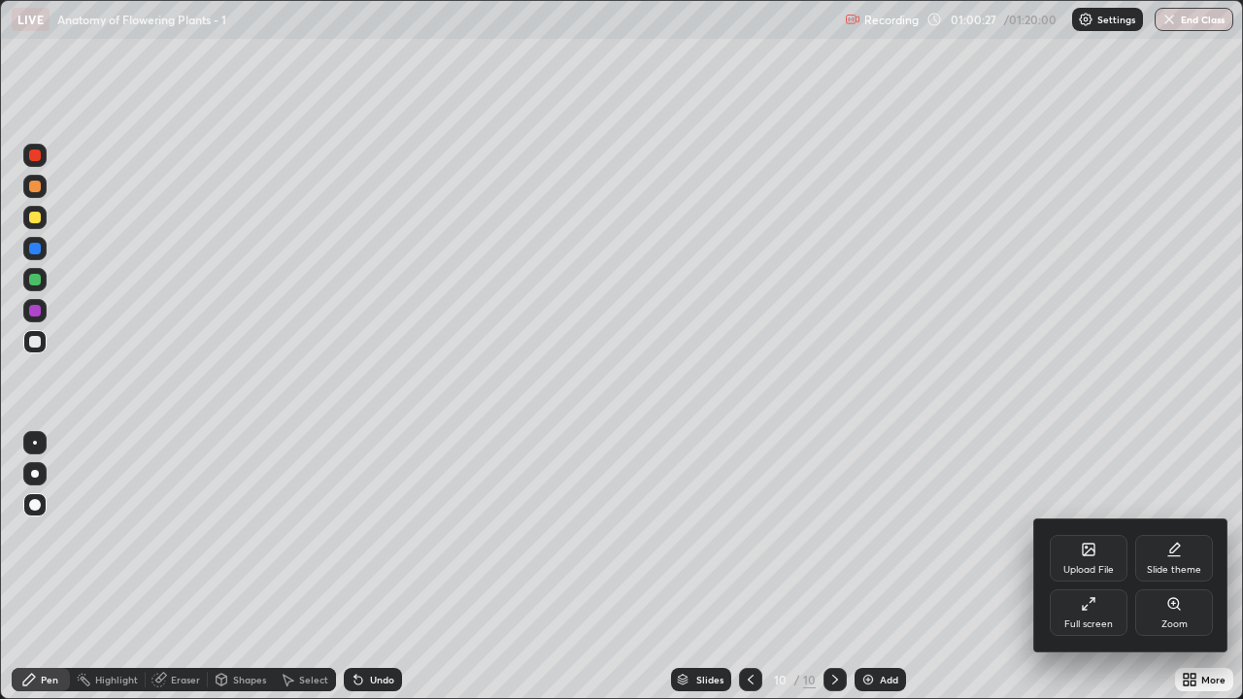
click at [1103, 575] on div "Full screen" at bounding box center [1088, 625] width 49 height 10
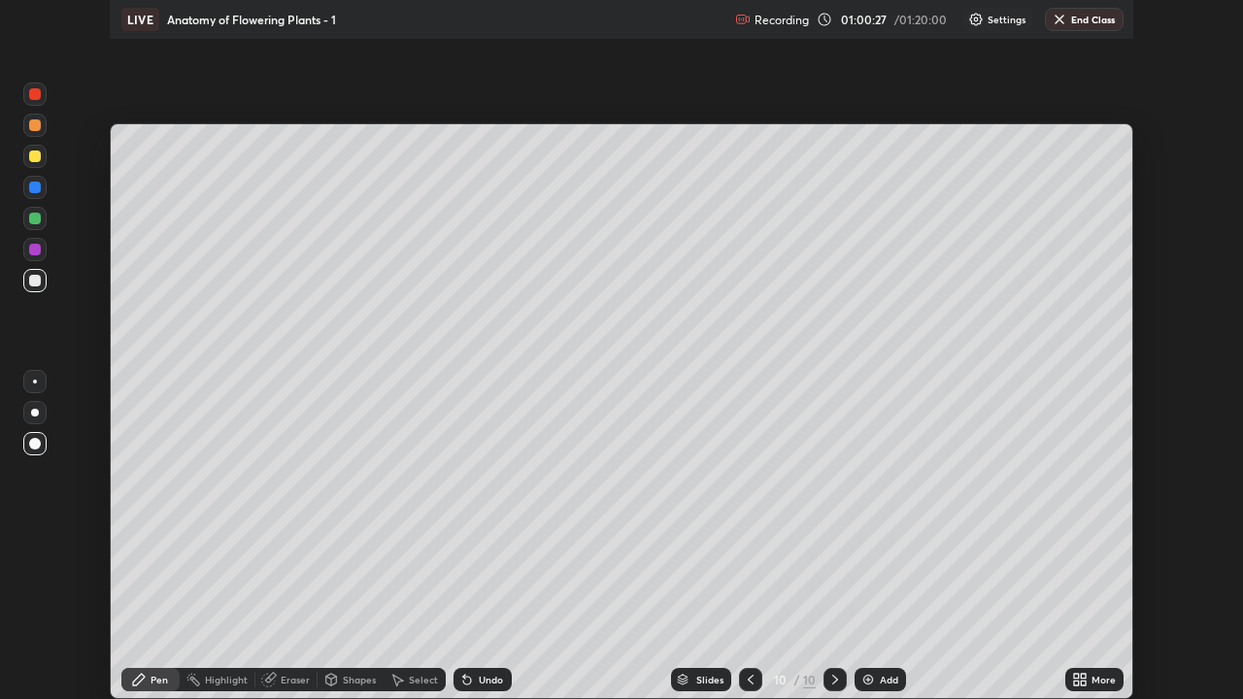
scroll to position [96543, 95875]
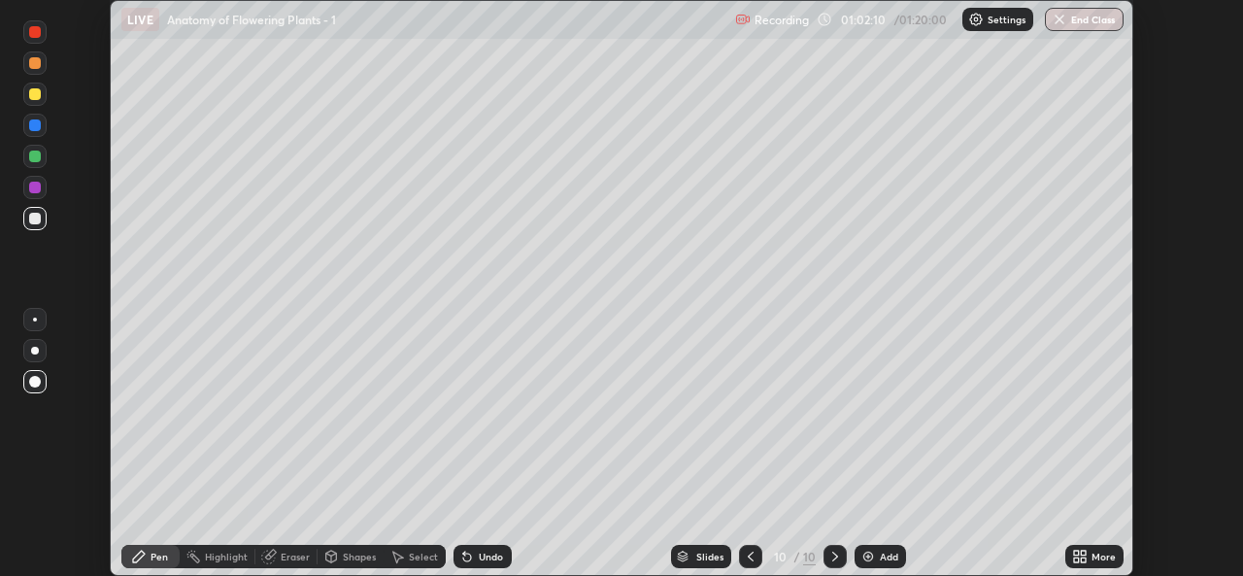
click at [1096, 559] on div "More" at bounding box center [1104, 557] width 24 height 10
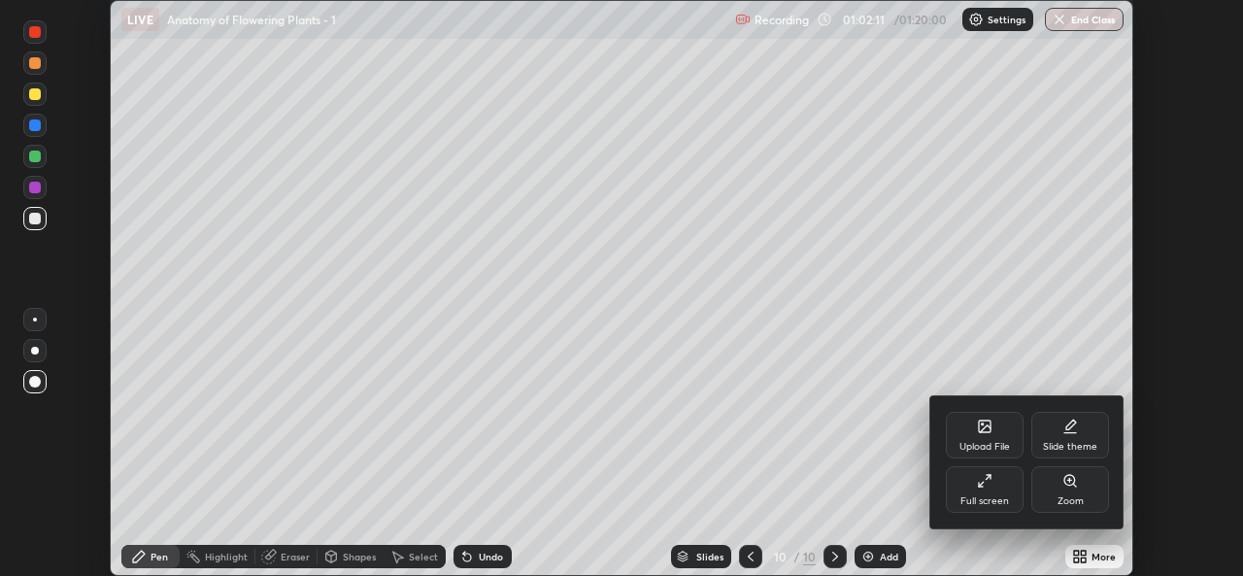
click at [997, 496] on div "Full screen" at bounding box center [985, 501] width 49 height 10
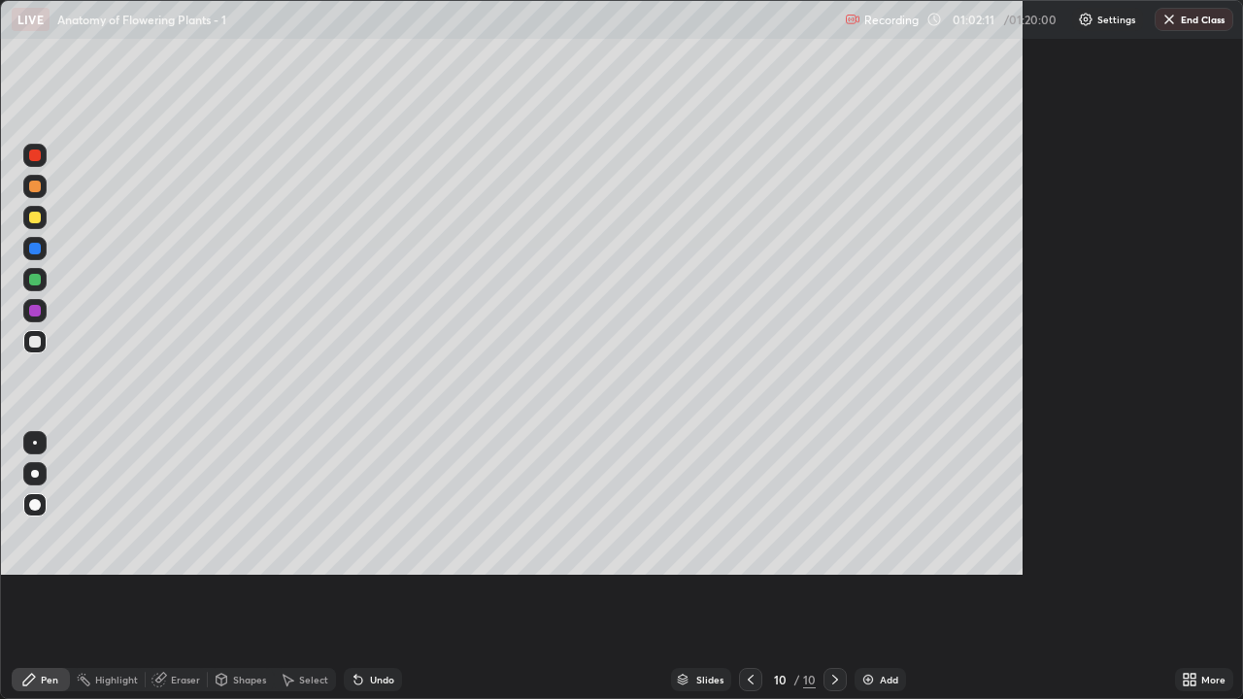
scroll to position [699, 1243]
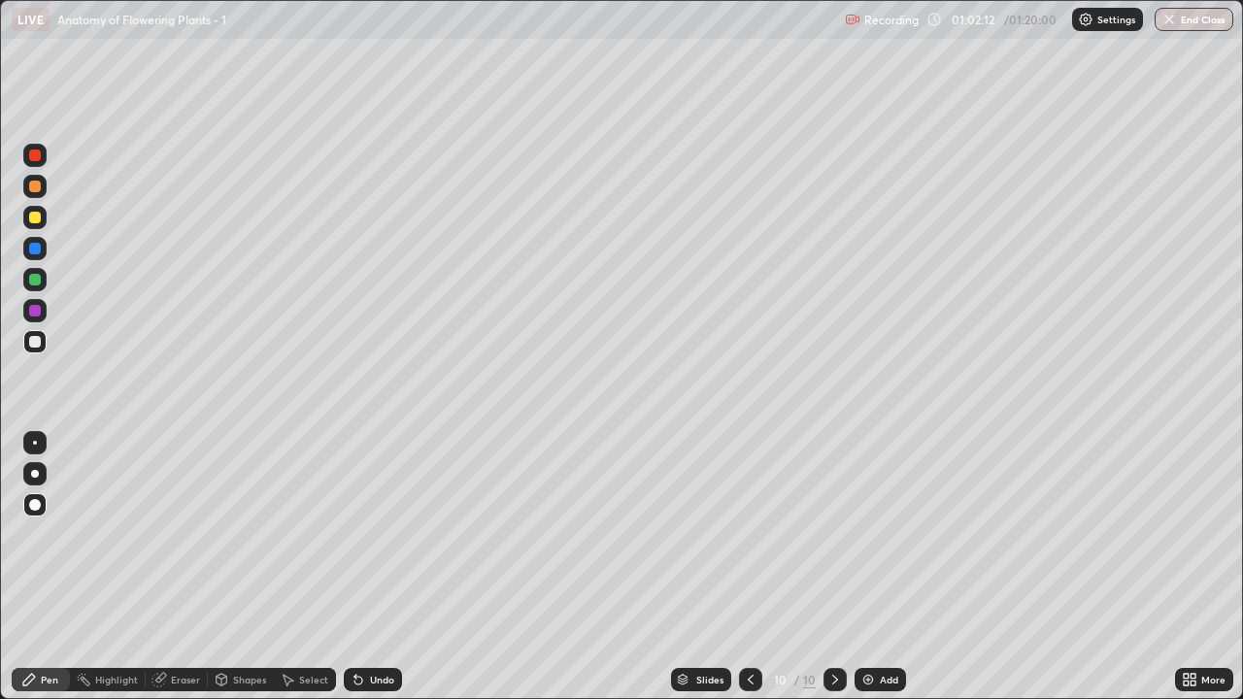
click at [760, 575] on div at bounding box center [750, 679] width 23 height 23
click at [749, 575] on icon at bounding box center [751, 680] width 16 height 16
click at [749, 575] on icon at bounding box center [751, 680] width 6 height 10
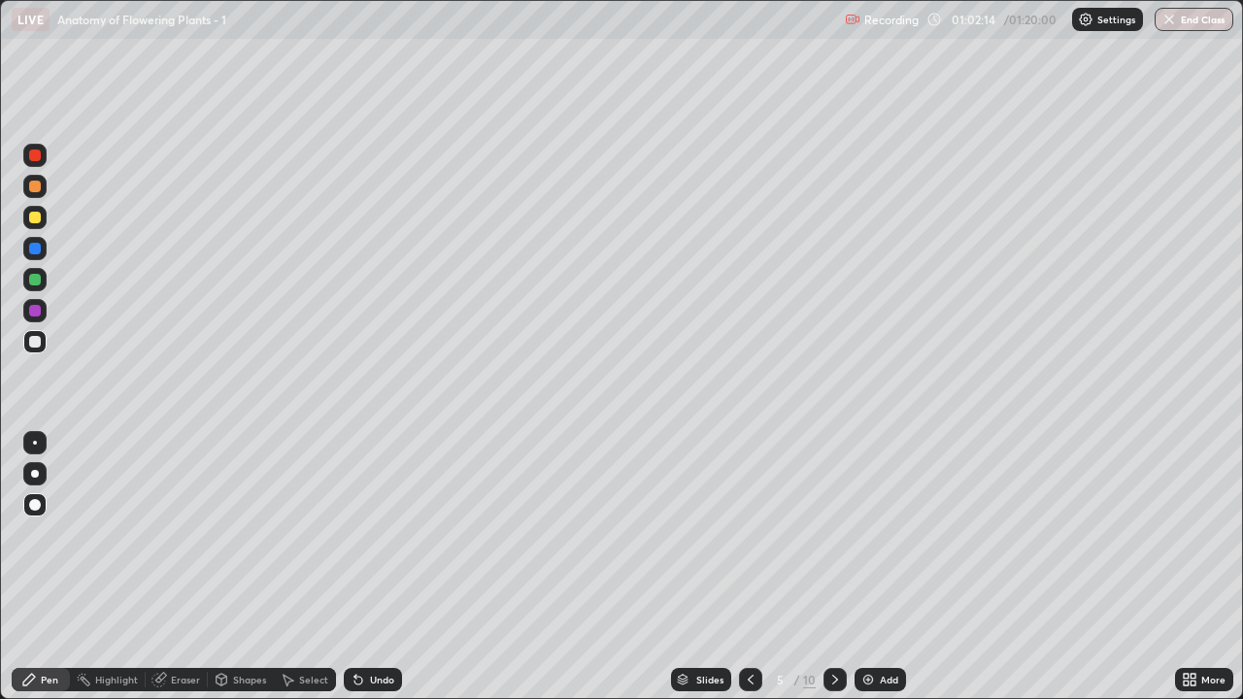
click at [747, 575] on icon at bounding box center [751, 680] width 16 height 16
click at [750, 575] on icon at bounding box center [751, 680] width 16 height 16
click at [751, 575] on icon at bounding box center [751, 680] width 16 height 16
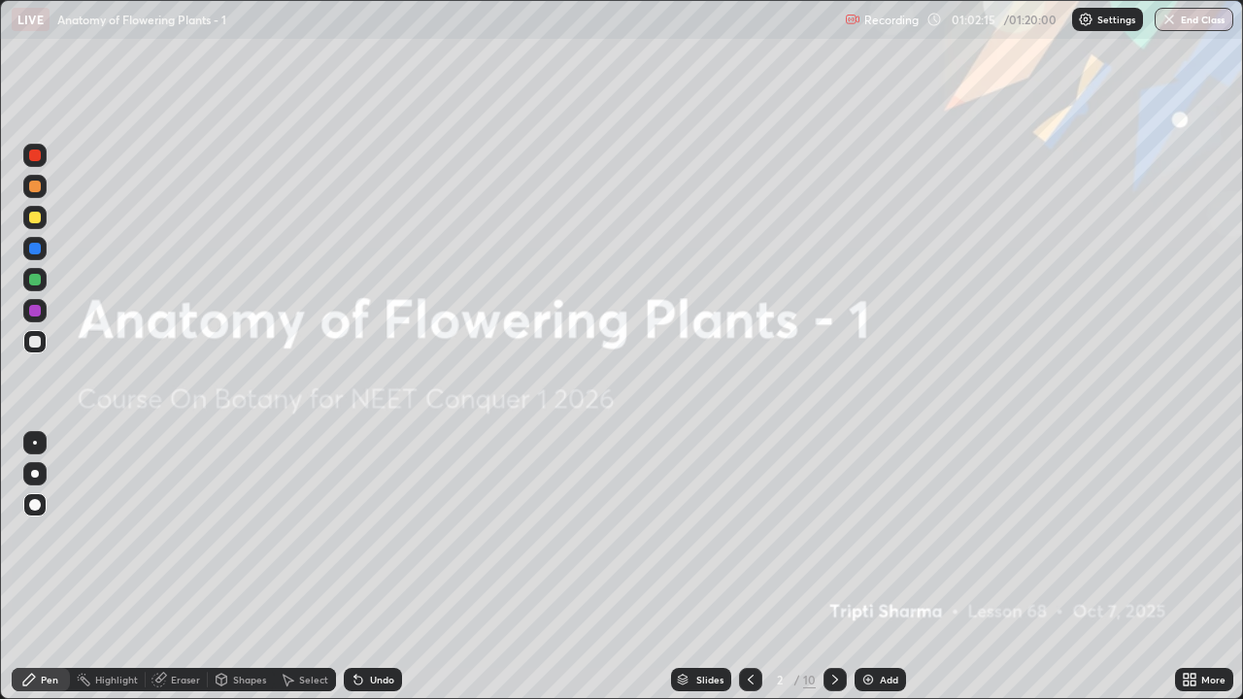
click at [749, 575] on icon at bounding box center [751, 680] width 16 height 16
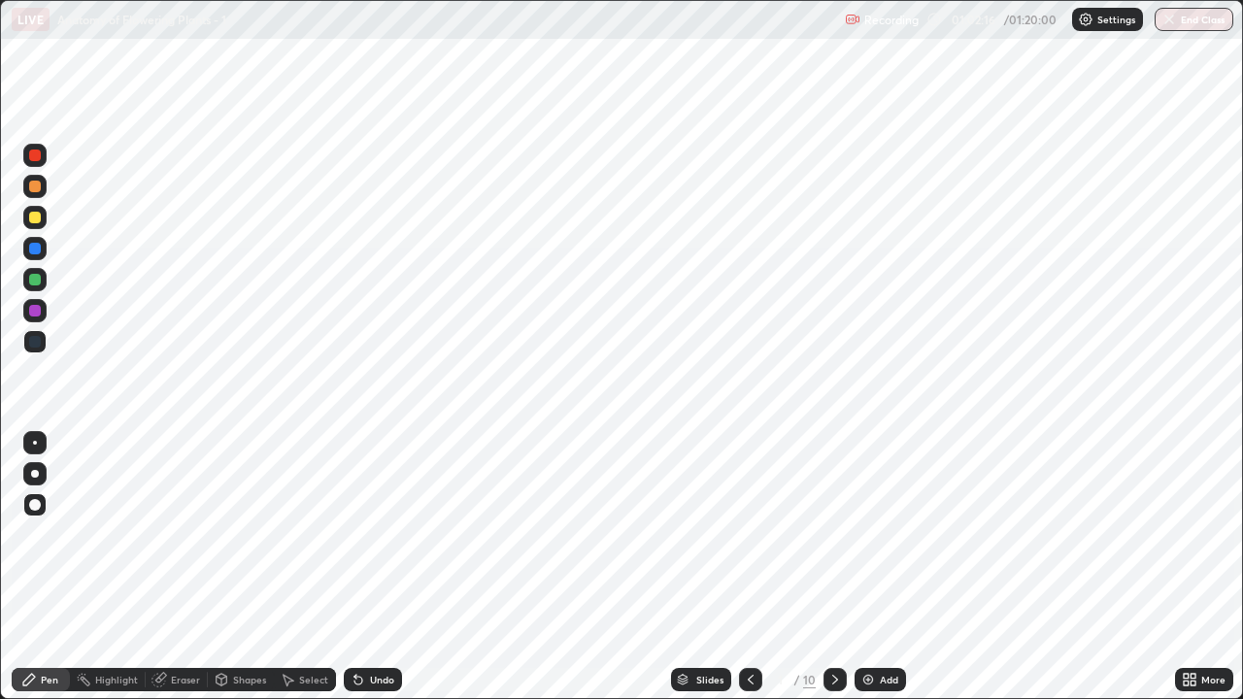
click at [843, 575] on div at bounding box center [835, 679] width 23 height 23
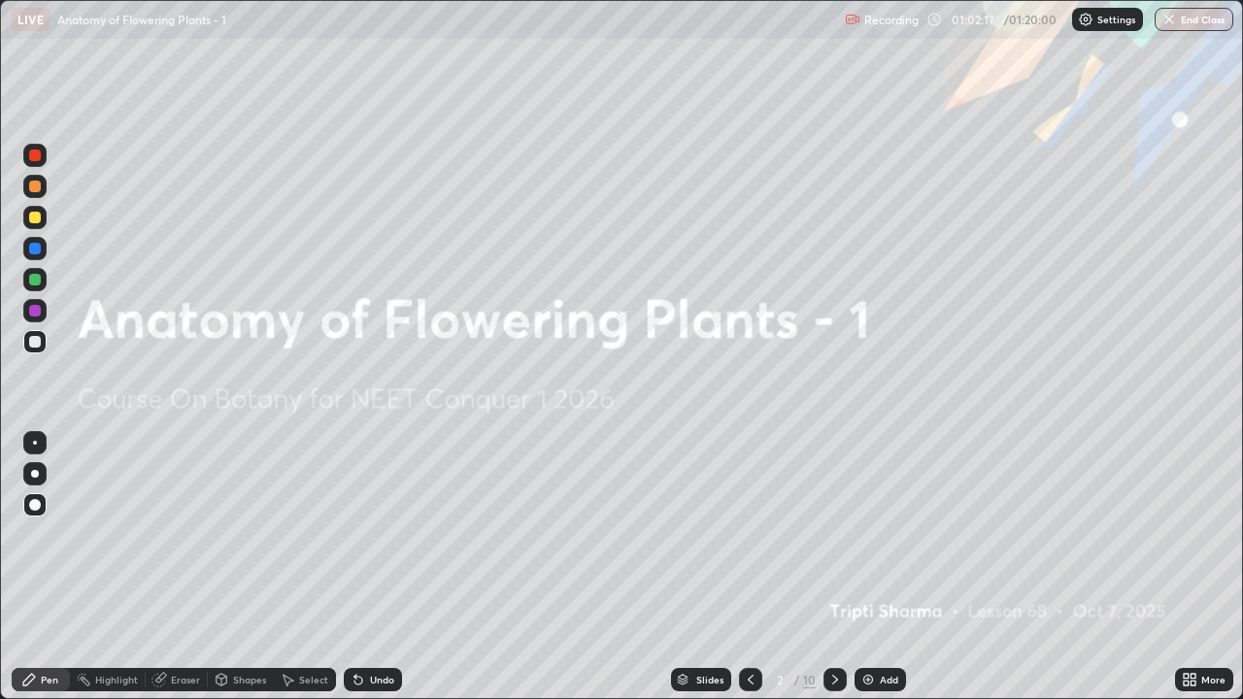
click at [832, 575] on icon at bounding box center [835, 680] width 16 height 16
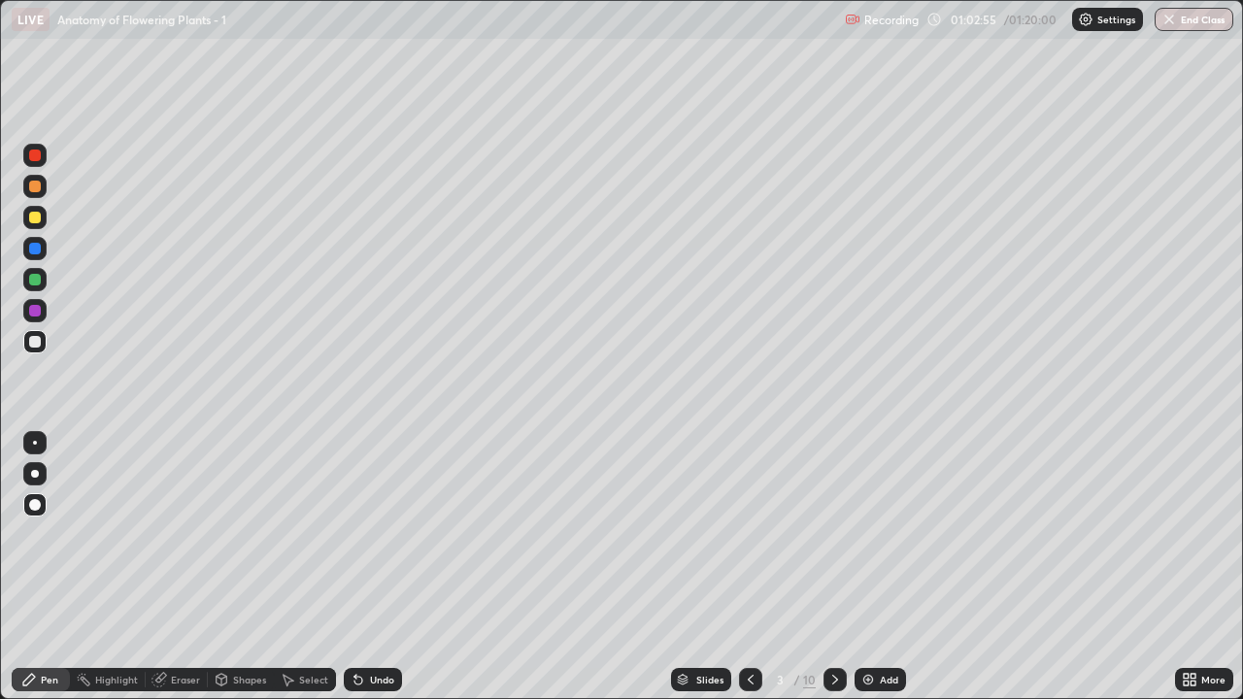
click at [833, 575] on icon at bounding box center [835, 680] width 16 height 16
click at [825, 575] on div at bounding box center [835, 679] width 23 height 23
click at [833, 575] on icon at bounding box center [835, 680] width 16 height 16
click at [836, 575] on icon at bounding box center [835, 680] width 16 height 16
click at [826, 575] on div at bounding box center [835, 679] width 23 height 39
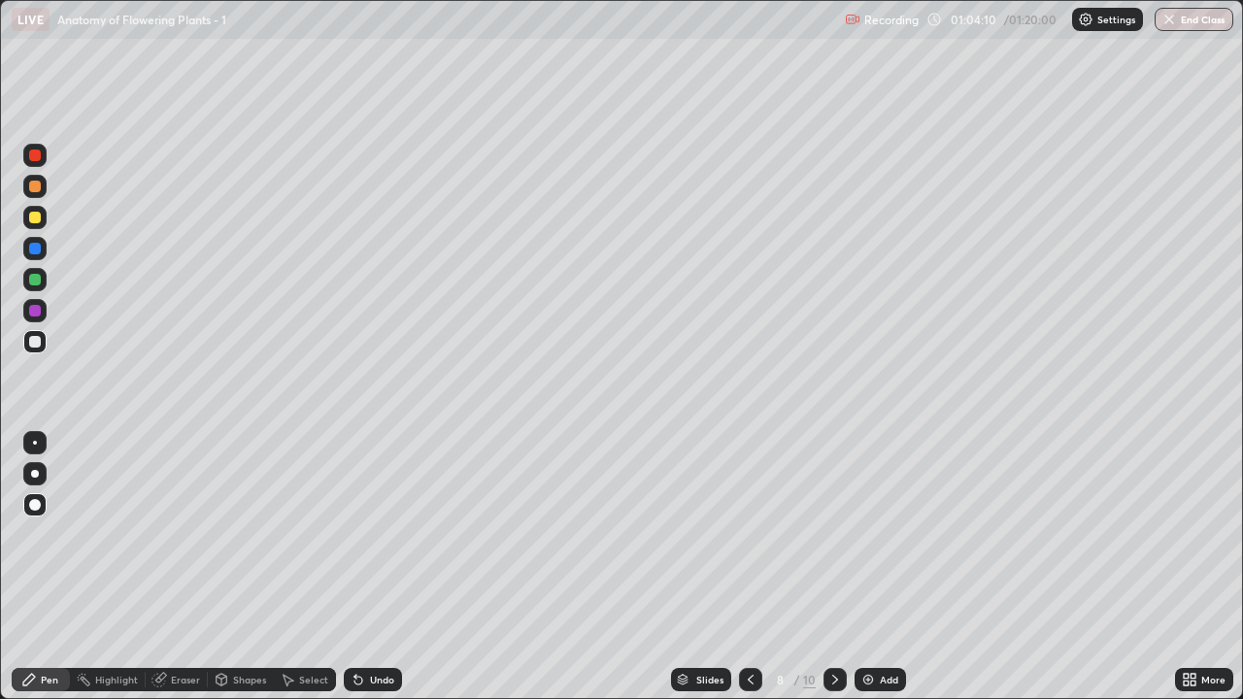
click at [747, 575] on icon at bounding box center [751, 680] width 16 height 16
click at [827, 575] on icon at bounding box center [835, 680] width 16 height 16
click at [747, 575] on icon at bounding box center [751, 680] width 16 height 16
click at [829, 575] on div at bounding box center [835, 679] width 23 height 39
click at [833, 575] on icon at bounding box center [835, 680] width 16 height 16
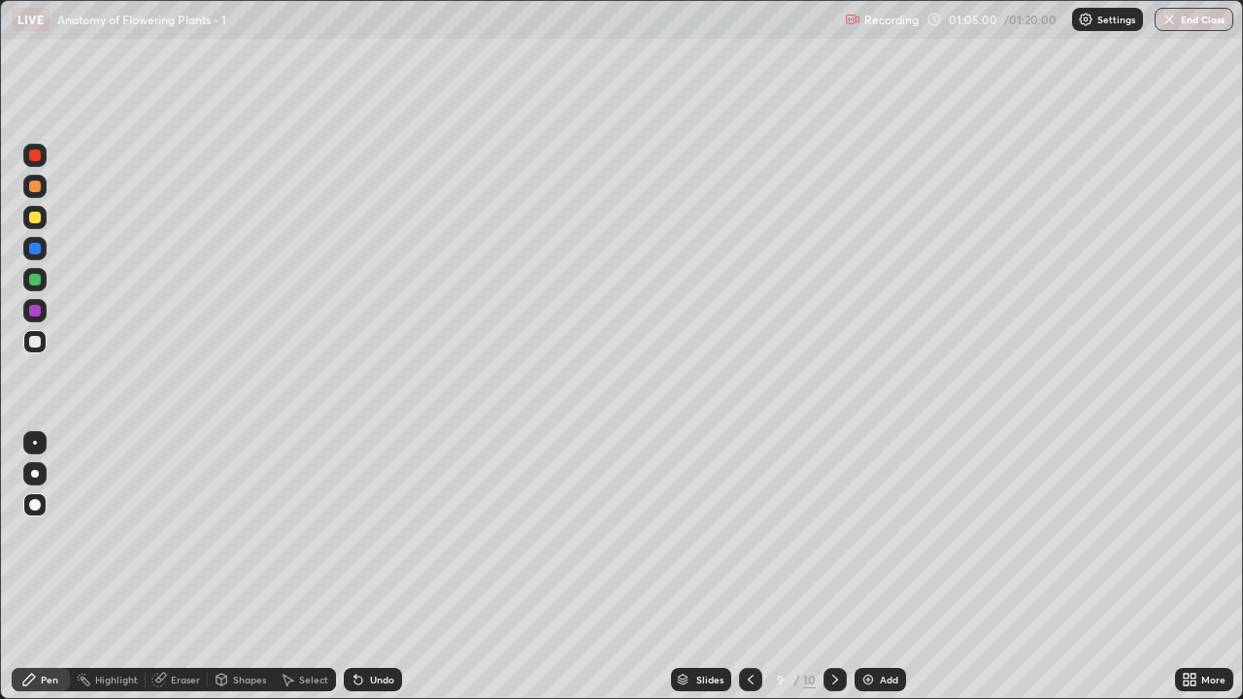
click at [834, 575] on icon at bounding box center [835, 680] width 16 height 16
click at [882, 575] on div "Add" at bounding box center [889, 680] width 18 height 10
click at [37, 189] on div at bounding box center [35, 187] width 12 height 12
click at [36, 347] on div at bounding box center [35, 342] width 12 height 12
click at [38, 284] on div at bounding box center [35, 280] width 12 height 12
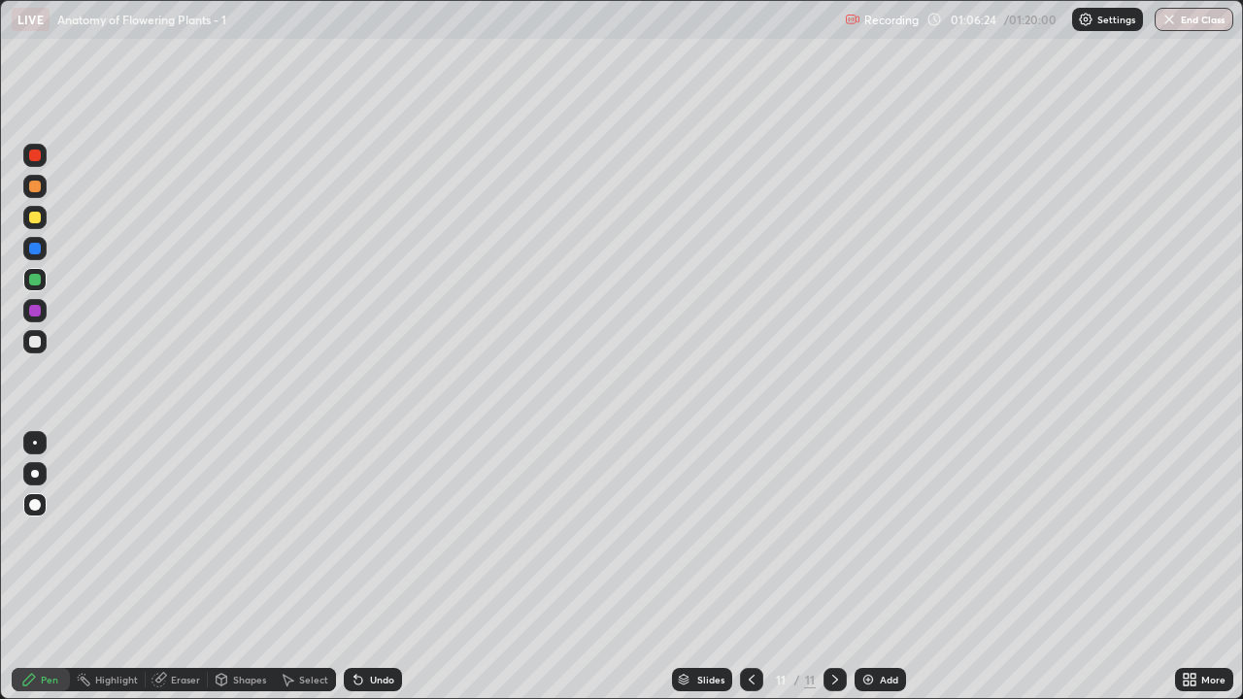
click at [35, 312] on div at bounding box center [35, 311] width 12 height 12
click at [39, 221] on div at bounding box center [35, 218] width 12 height 12
click at [37, 280] on div at bounding box center [35, 280] width 12 height 12
click at [36, 475] on div at bounding box center [35, 474] width 8 height 8
click at [36, 509] on div at bounding box center [35, 505] width 12 height 12
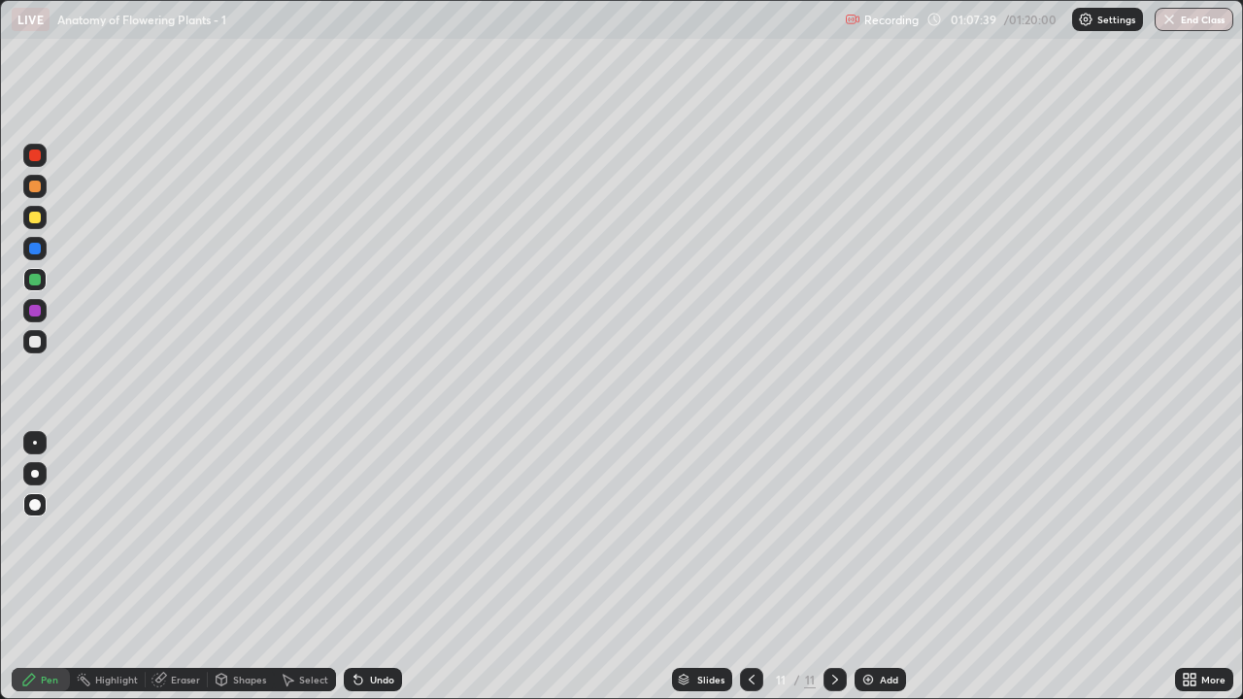
click at [33, 347] on div at bounding box center [35, 342] width 12 height 12
click at [33, 244] on div at bounding box center [35, 249] width 12 height 12
click at [43, 344] on div at bounding box center [34, 341] width 23 height 23
click at [1190, 26] on button "End Class" at bounding box center [1194, 19] width 79 height 23
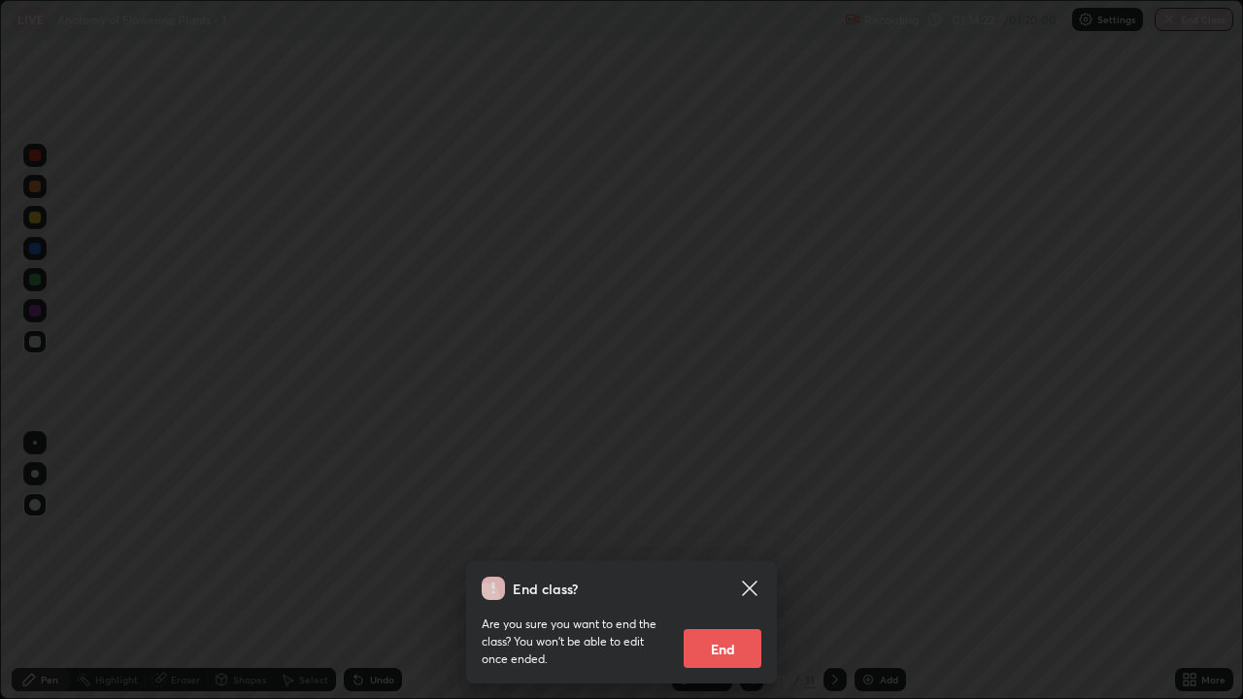
click at [741, 575] on button "End" at bounding box center [723, 648] width 78 height 39
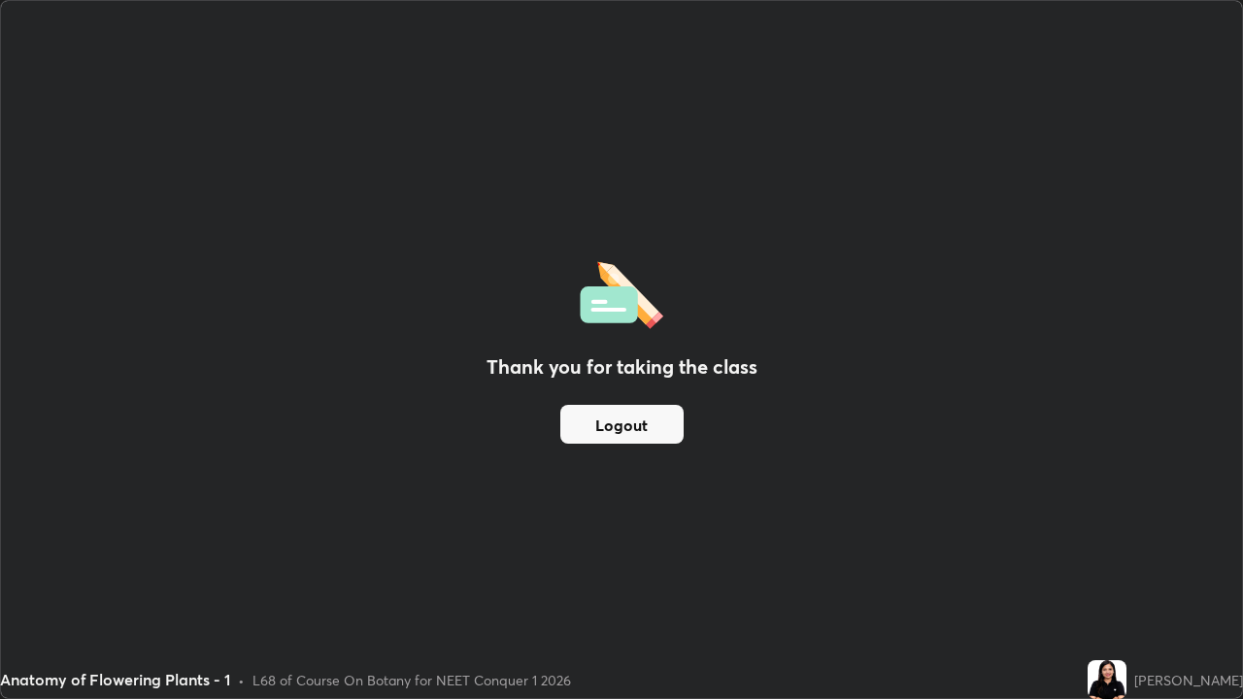
click at [600, 423] on button "Logout" at bounding box center [621, 424] width 123 height 39
click at [599, 431] on button "Logout" at bounding box center [621, 424] width 123 height 39
